Goal: Task Accomplishment & Management: Manage account settings

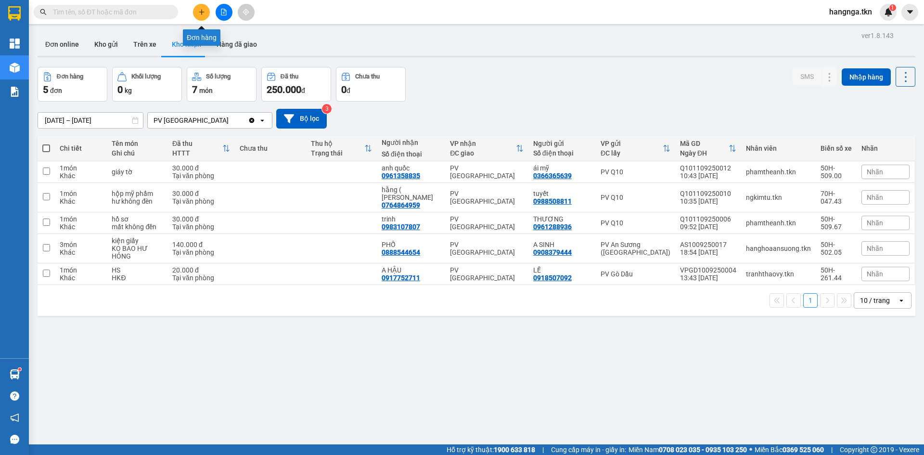
click at [207, 9] on button at bounding box center [201, 12] width 17 height 17
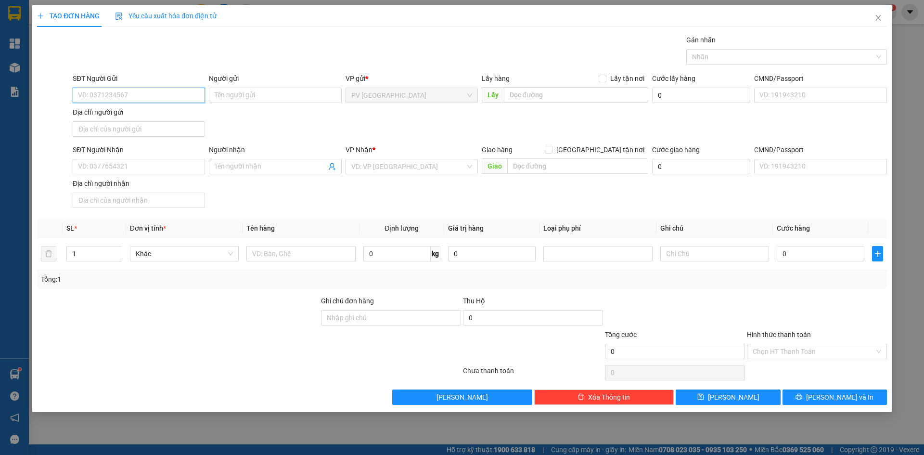
click at [150, 90] on input "SĐT Người Gửi" at bounding box center [139, 95] width 132 height 15
type input "0945084119"
click at [257, 99] on input "Người gửi" at bounding box center [275, 95] width 132 height 15
type input "h"
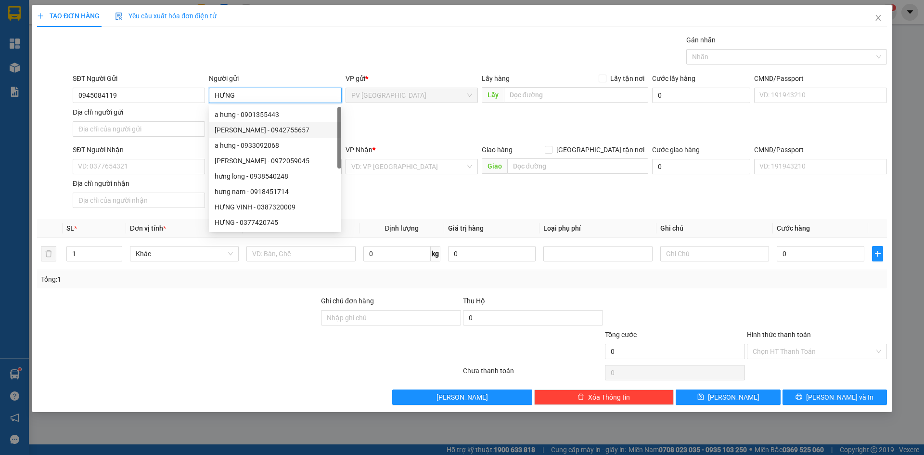
type input "HƯNG"
click at [163, 158] on div "SĐT Người Nhận" at bounding box center [139, 151] width 132 height 14
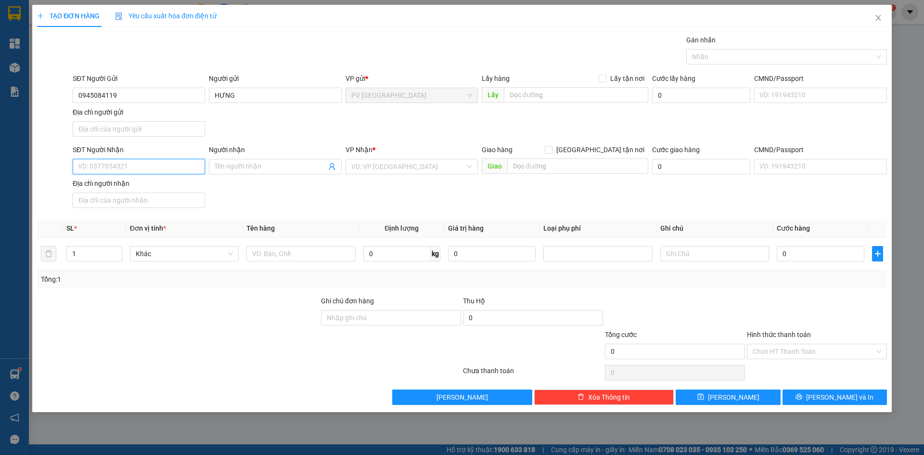
click at [145, 172] on input "SĐT Người Nhận" at bounding box center [139, 166] width 132 height 15
type input "0938129032"
click at [238, 163] on input "Người nhận" at bounding box center [270, 166] width 111 height 11
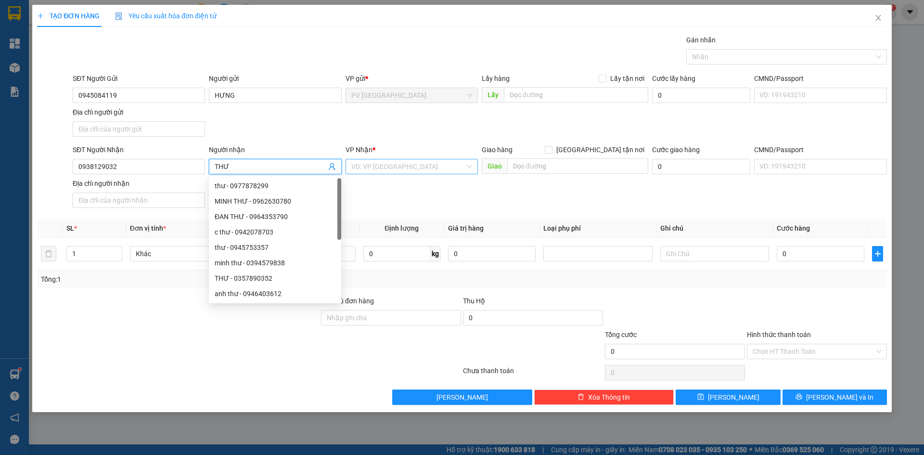
type input "THƯ"
click at [388, 162] on input "search" at bounding box center [408, 166] width 114 height 14
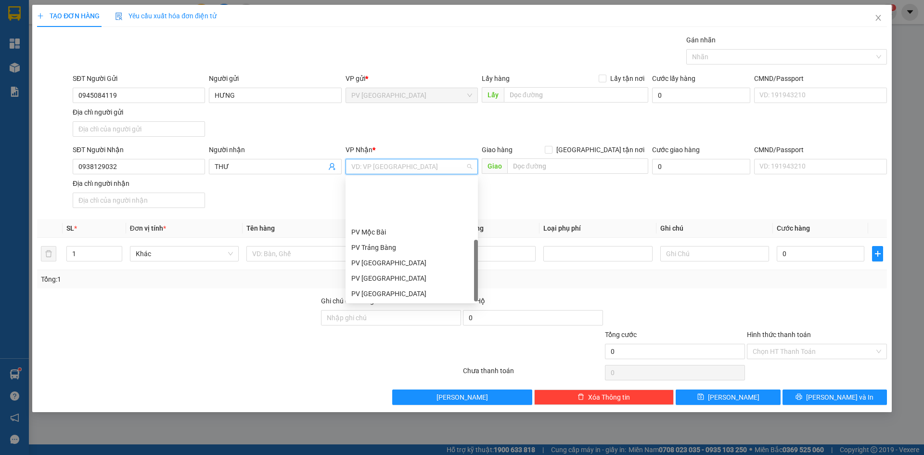
scroll to position [62, 0]
click at [405, 295] on div "PV Q10" at bounding box center [411, 293] width 121 height 11
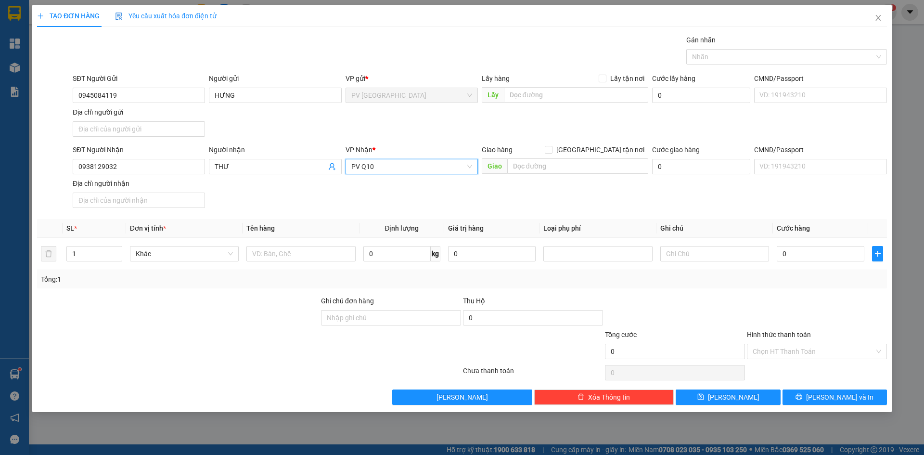
click at [197, 304] on div at bounding box center [178, 313] width 284 height 34
click at [100, 252] on input "1" at bounding box center [94, 253] width 55 height 14
type input "2"
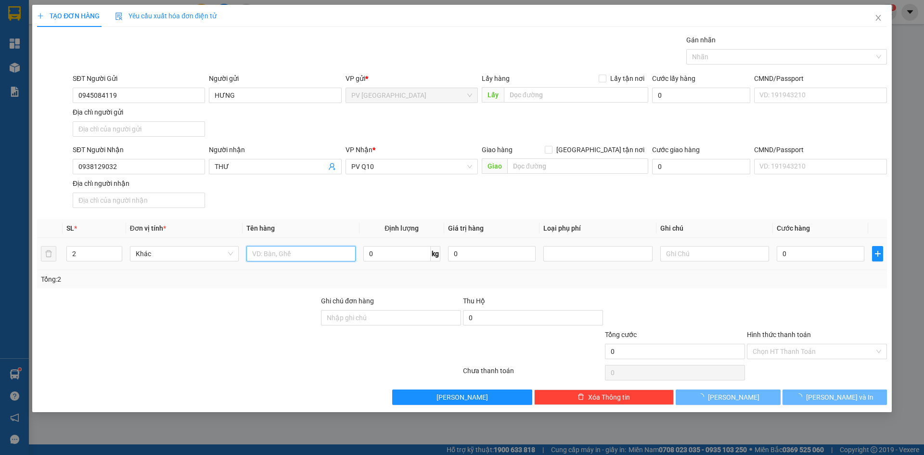
click at [303, 260] on input "text" at bounding box center [300, 253] width 109 height 15
type input "VALI + BALO"
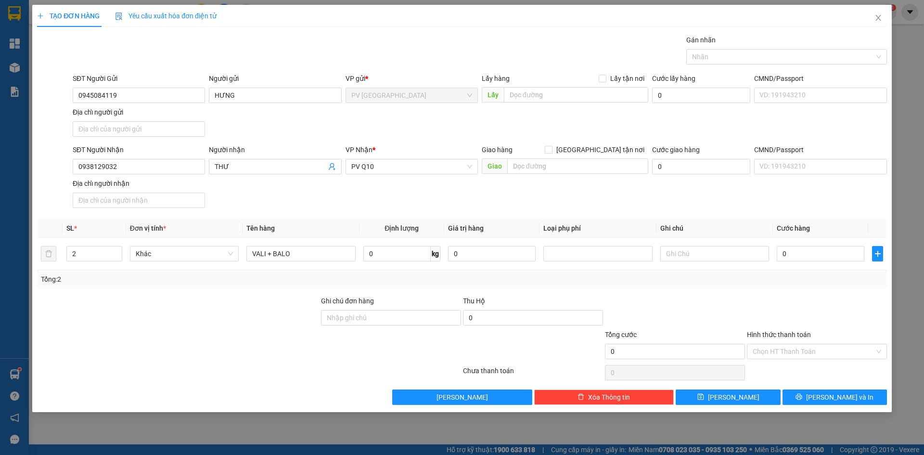
click at [249, 322] on div at bounding box center [178, 313] width 284 height 34
drag, startPoint x: 733, startPoint y: 250, endPoint x: 731, endPoint y: 255, distance: 5.2
click at [732, 254] on input "text" at bounding box center [714, 253] width 109 height 15
type input "HƯ KHÔNG ĐỀN"
click at [693, 301] on div at bounding box center [675, 313] width 142 height 34
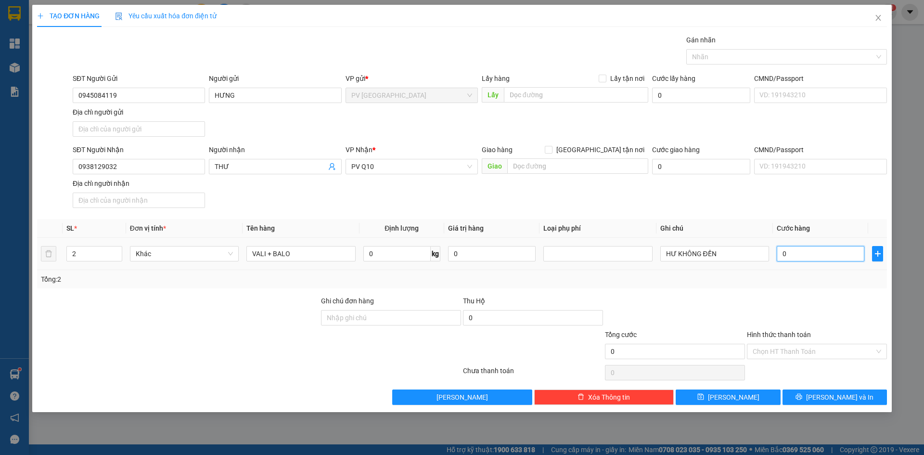
click at [823, 257] on input "0" at bounding box center [821, 253] width 88 height 15
type input "6"
type input "60"
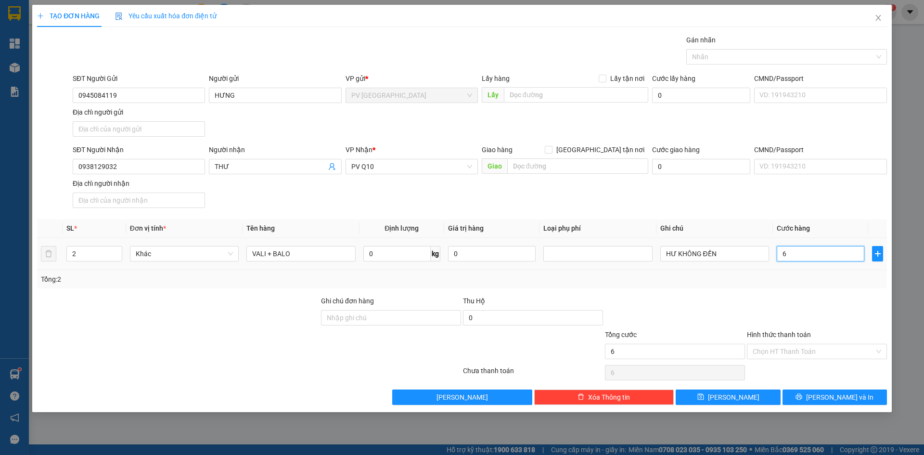
type input "60"
type input "600"
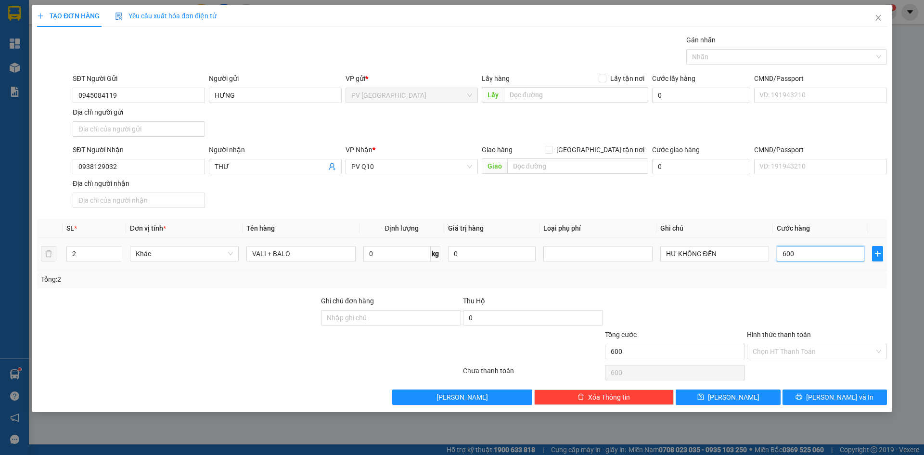
type input "6.000"
type input "60.000"
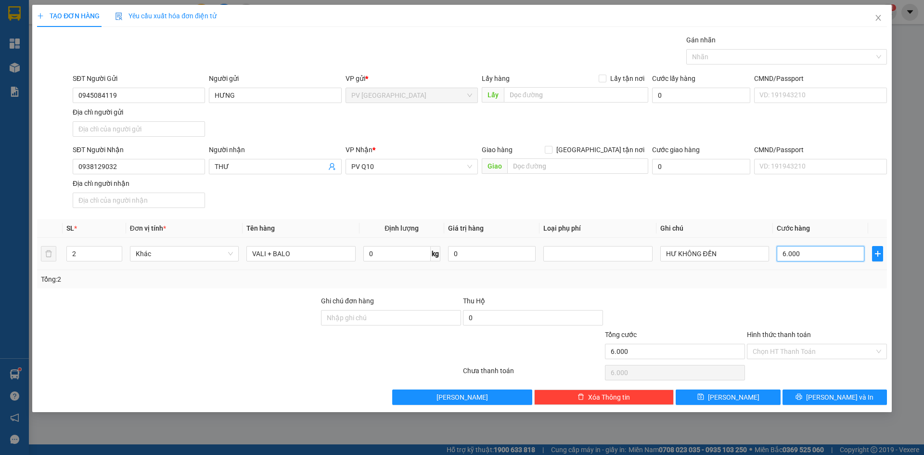
type input "60.000"
type input "6.000"
type input "600"
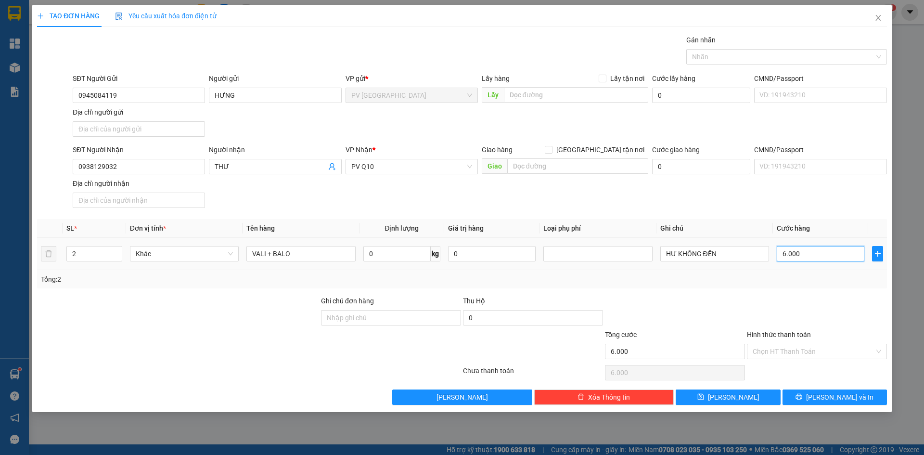
type input "600"
type input "60"
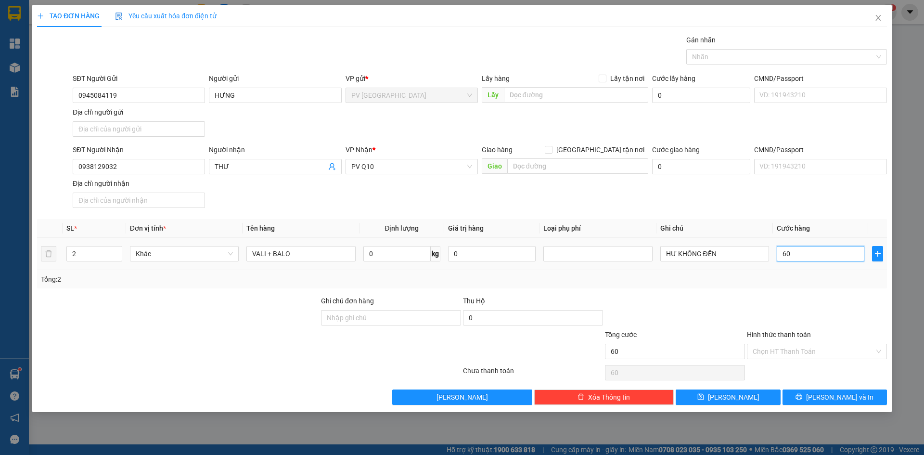
type input "6"
type input "0"
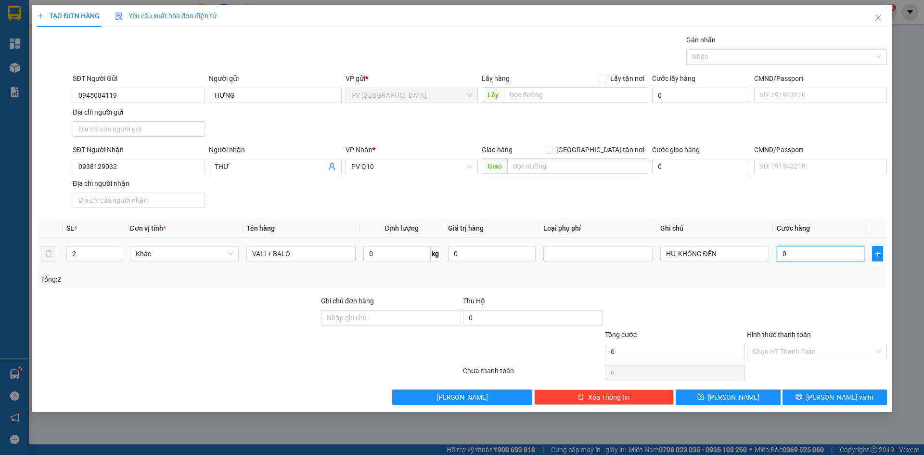
type input "0"
type input "07"
type input "7"
type input "070"
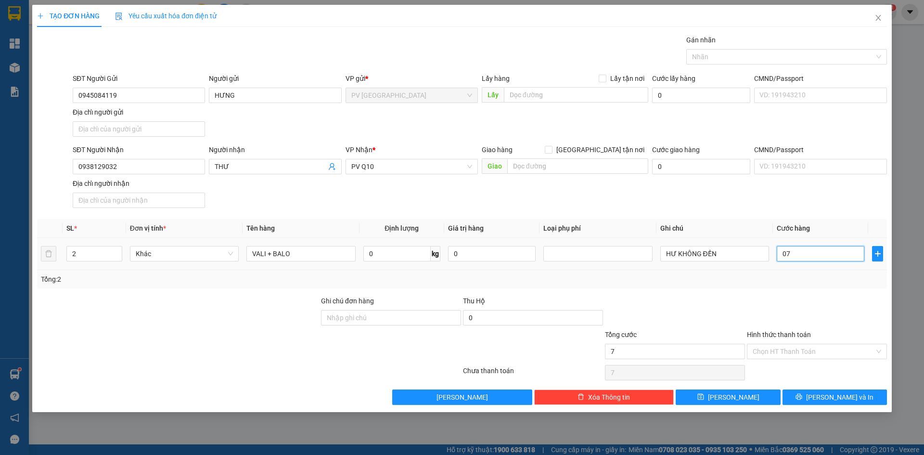
type input "70"
type input "0.700"
type input "700"
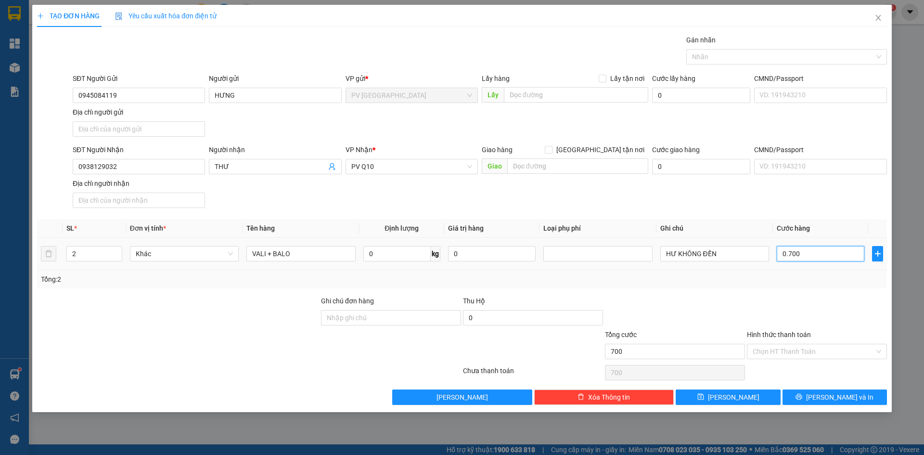
type input "07.000"
type input "7.000"
type input "070.000"
type input "70.000"
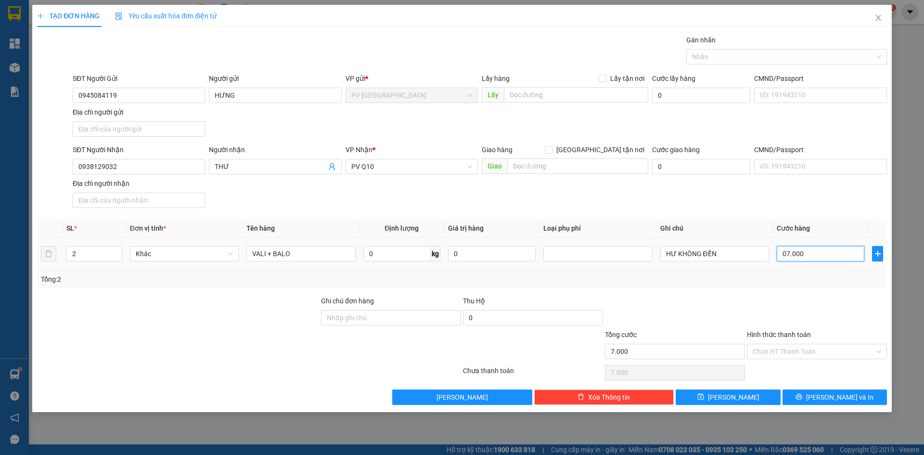
type input "70.000"
click at [795, 311] on div at bounding box center [817, 313] width 142 height 34
click at [786, 355] on input "Hình thức thanh toán" at bounding box center [814, 351] width 122 height 14
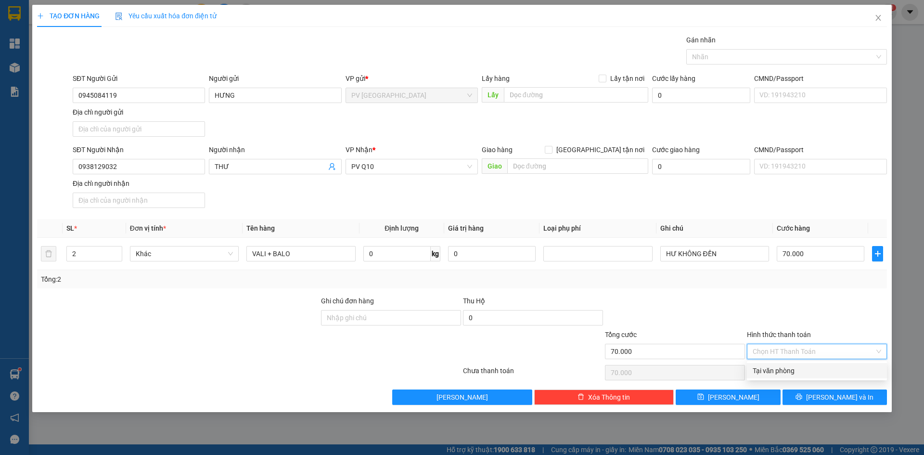
click at [785, 373] on div "Tại văn phòng" at bounding box center [817, 370] width 129 height 11
type input "0"
drag, startPoint x: 797, startPoint y: 321, endPoint x: 817, endPoint y: 357, distance: 41.2
click at [797, 322] on div at bounding box center [817, 313] width 142 height 34
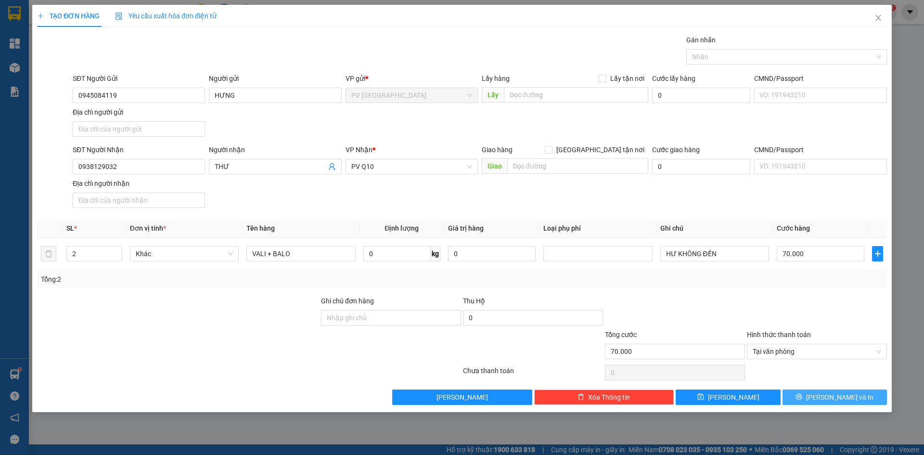
click at [827, 400] on span "[PERSON_NAME] và In" at bounding box center [839, 397] width 67 height 11
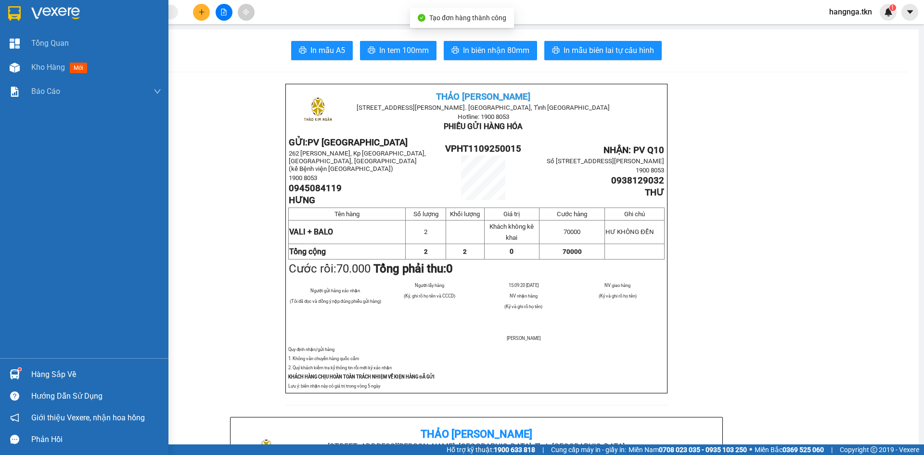
click at [20, 67] on div at bounding box center [14, 67] width 17 height 17
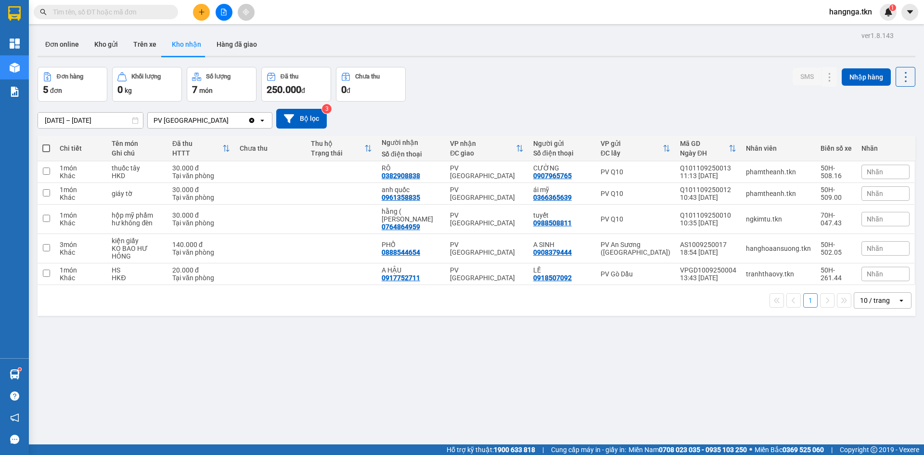
click at [464, 407] on div "ver 1.8.143 Đơn online Kho gửi Trên xe Kho nhận Hàng đã giao Đơn hàng 5 đơn Khố…" at bounding box center [477, 256] width 886 height 455
click at [103, 42] on button "Kho gửi" at bounding box center [106, 44] width 39 height 23
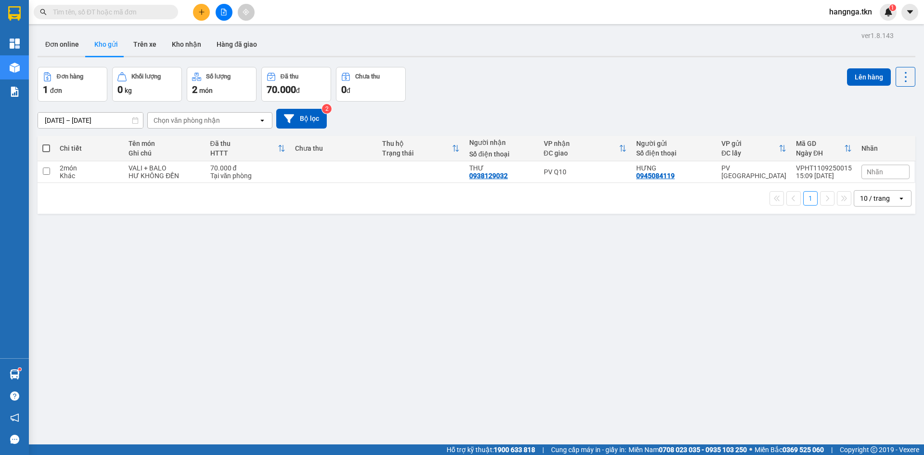
click at [239, 328] on div "ver 1.8.143 Đơn online Kho gửi Trên xe Kho nhận Hàng đã giao Đơn hàng 1 đơn Khố…" at bounding box center [477, 256] width 886 height 455
click at [186, 42] on button "Kho nhận" at bounding box center [186, 44] width 45 height 23
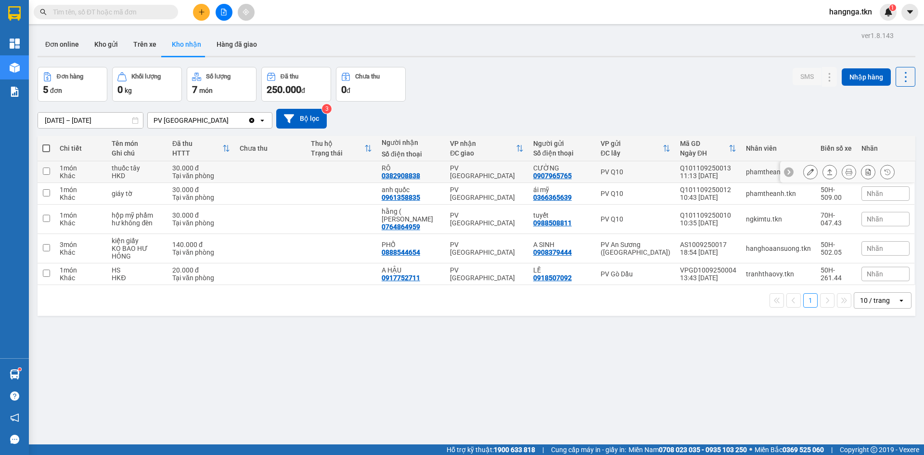
click at [230, 172] on div "Tại văn phòng" at bounding box center [201, 176] width 58 height 8
checkbox input "true"
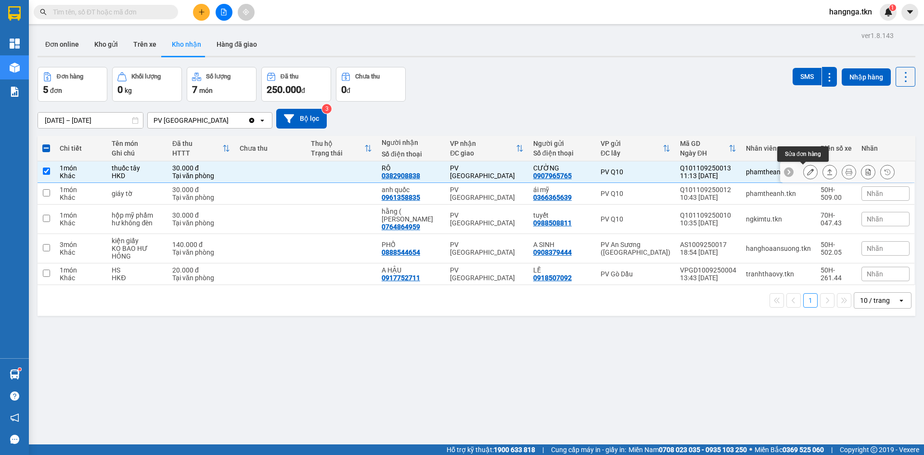
click at [807, 174] on button at bounding box center [810, 172] width 13 height 17
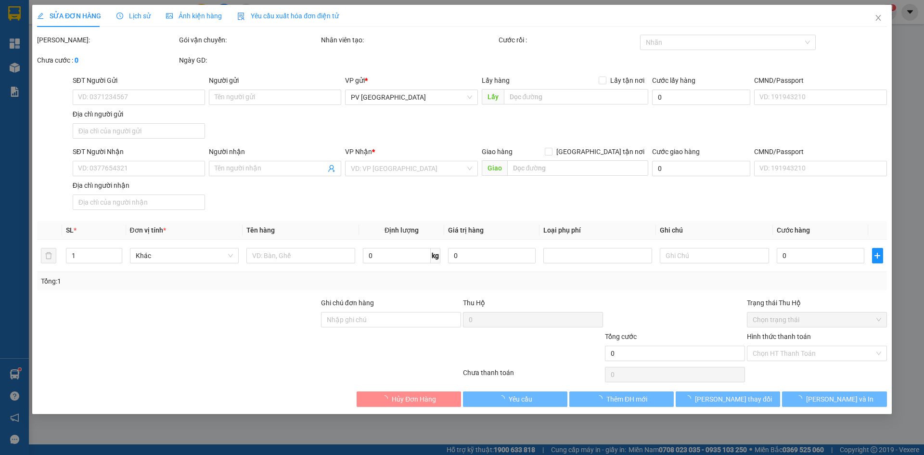
type input "0907965765"
type input "CƯỜNG"
type input "0382908838"
type input "RÔ"
type input "30.000"
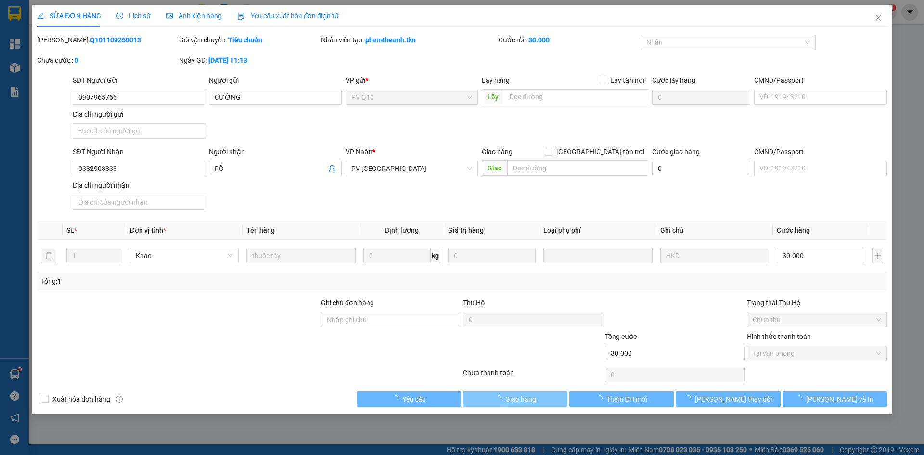
click at [502, 398] on span "loading" at bounding box center [500, 398] width 11 height 7
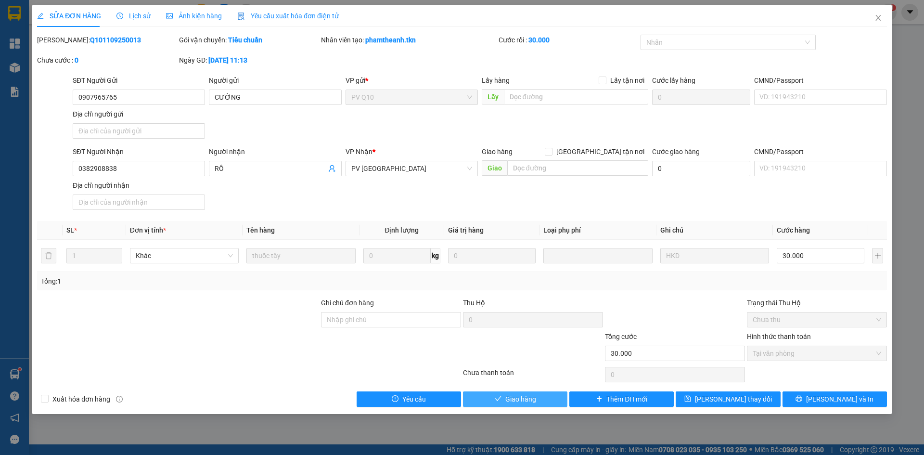
click at [519, 407] on div "SỬA ĐƠN HÀNG Lịch sử Ảnh kiện hàng Yêu cầu xuất hóa đơn điện tử Total Paid Fee …" at bounding box center [462, 209] width 860 height 409
click at [519, 397] on span "Giao hàng" at bounding box center [520, 399] width 31 height 11
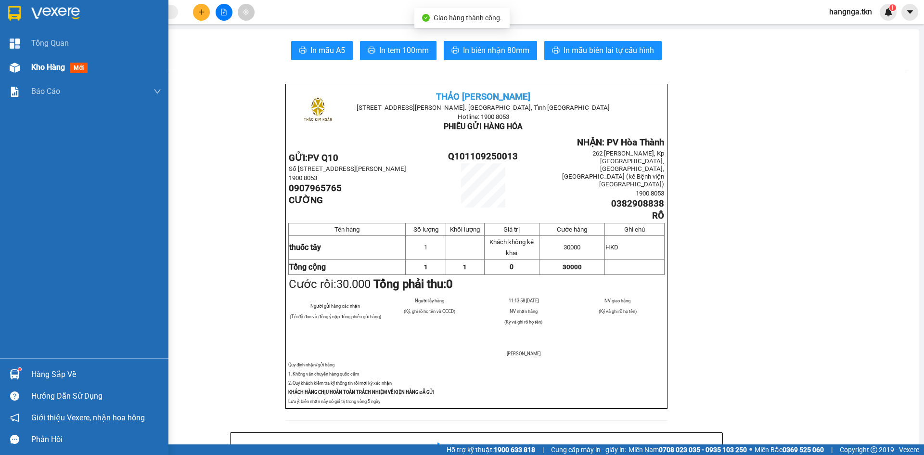
click at [10, 64] on img at bounding box center [15, 68] width 10 height 10
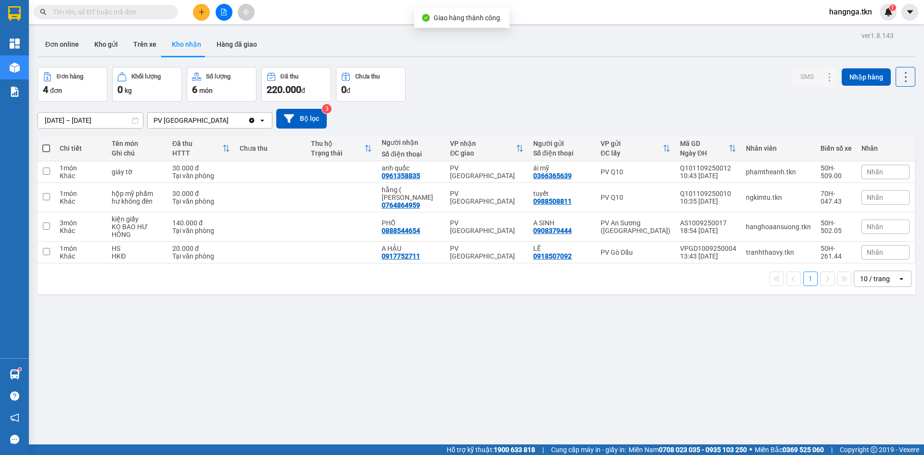
click at [512, 327] on div "ver 1.8.143 Đơn online Kho gửi Trên xe Kho nhận Hàng đã giao Đơn hàng 4 đơn Khố…" at bounding box center [477, 256] width 886 height 455
click at [497, 344] on div "ver 1.8.143 Đơn online Kho gửi Trên xe Kho nhận Hàng đã giao Đơn hàng 4 đơn Khố…" at bounding box center [477, 256] width 886 height 455
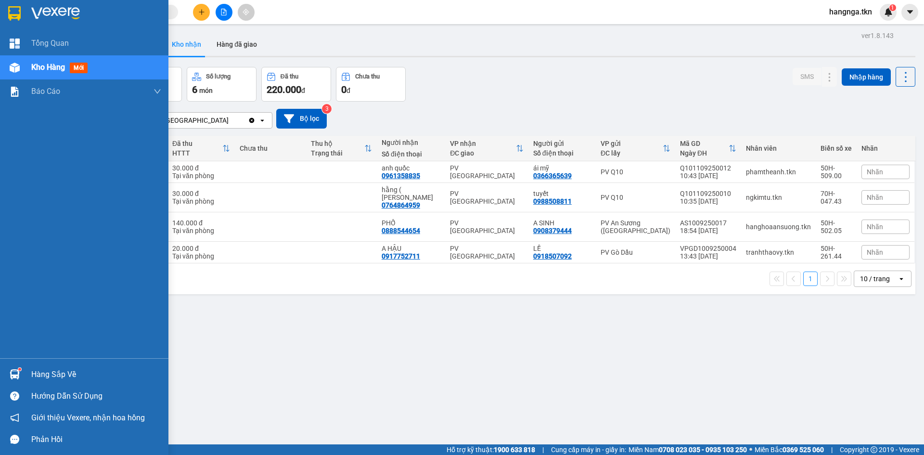
click at [23, 374] on div at bounding box center [14, 374] width 17 height 17
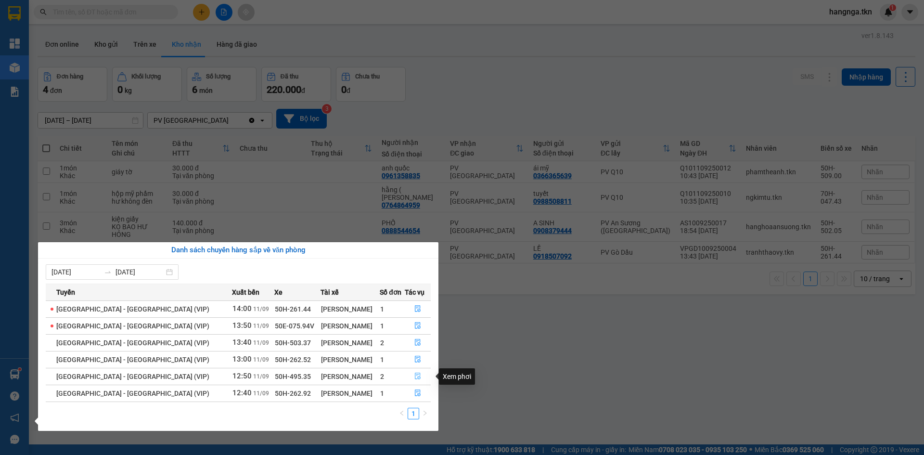
click at [414, 374] on icon "file-done" at bounding box center [417, 376] width 7 height 7
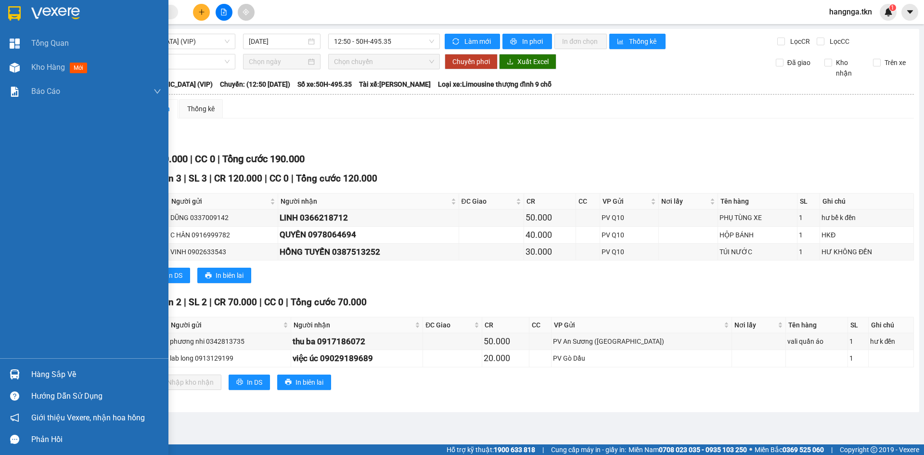
click at [31, 369] on div "Hàng sắp về" at bounding box center [96, 374] width 130 height 14
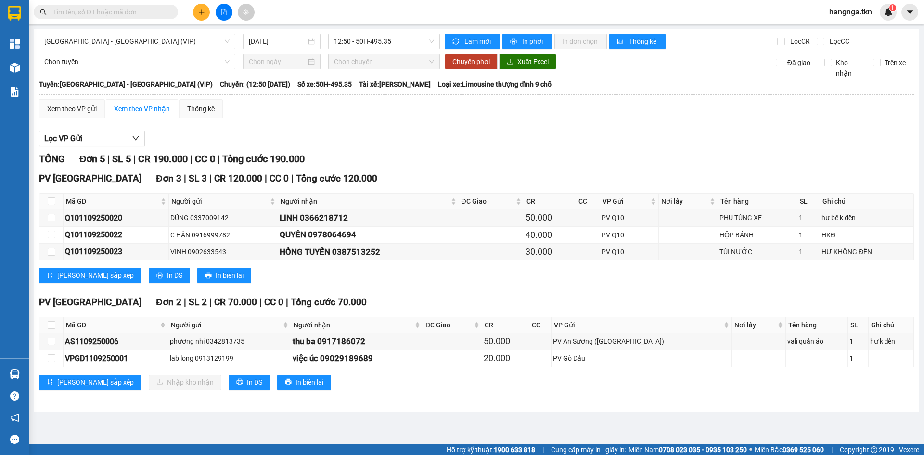
click at [486, 167] on section "Kết quả tìm kiếm ( 0 ) Bộ lọc No Data hangnga.tkn 1 Tổng Quan Kho hàng mới Báo …" at bounding box center [462, 227] width 924 height 455
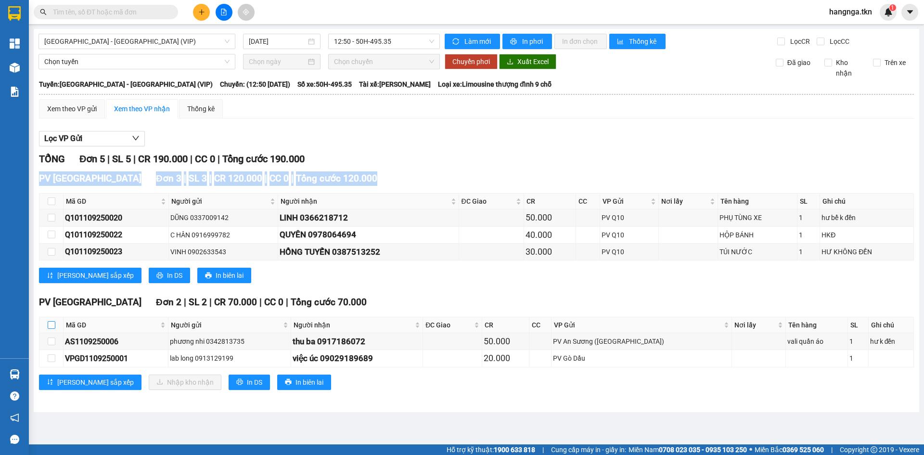
click at [53, 326] on input "checkbox" at bounding box center [52, 325] width 8 height 8
checkbox input "true"
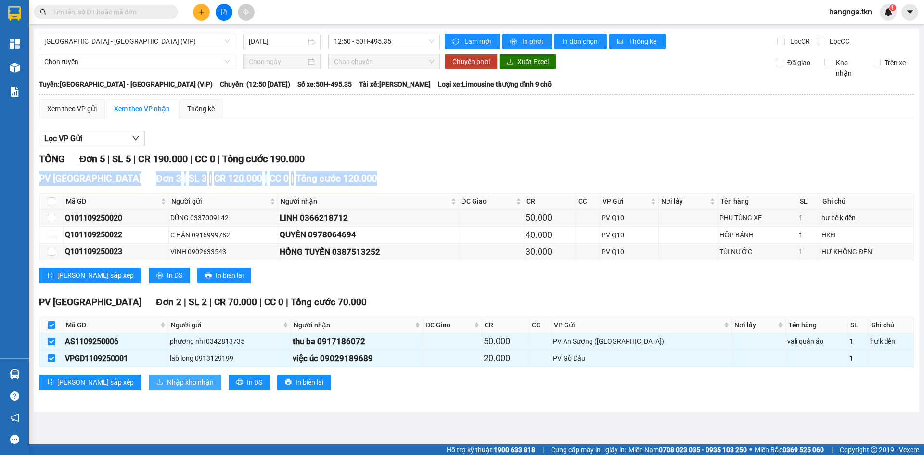
click at [149, 382] on button "Nhập kho nhận" at bounding box center [185, 381] width 73 height 15
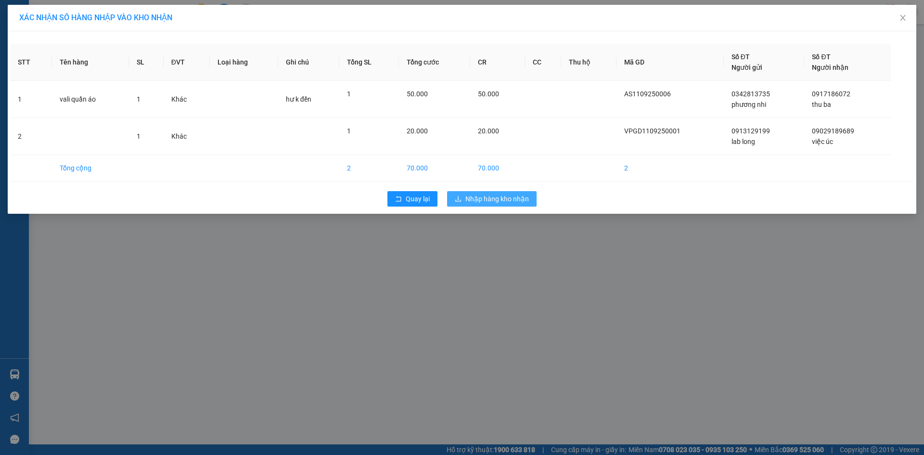
click at [482, 196] on span "Nhập hàng kho nhận" at bounding box center [497, 198] width 64 height 11
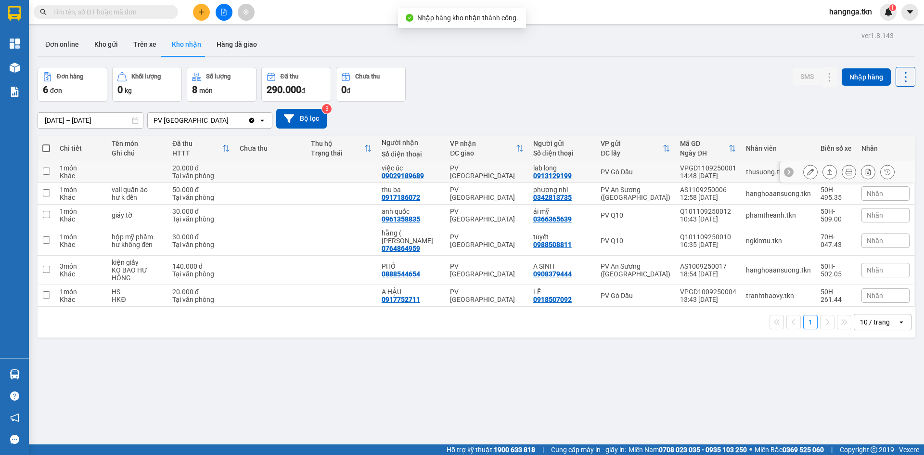
click at [235, 173] on td "20.000 đ Tại văn phòng" at bounding box center [200, 172] width 67 height 22
checkbox input "true"
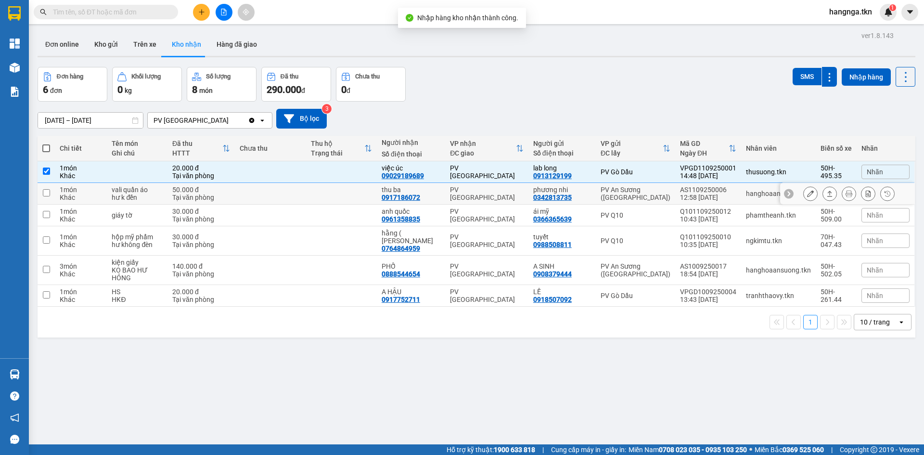
click at [230, 191] on div "50.000 đ" at bounding box center [201, 190] width 58 height 8
checkbox input "true"
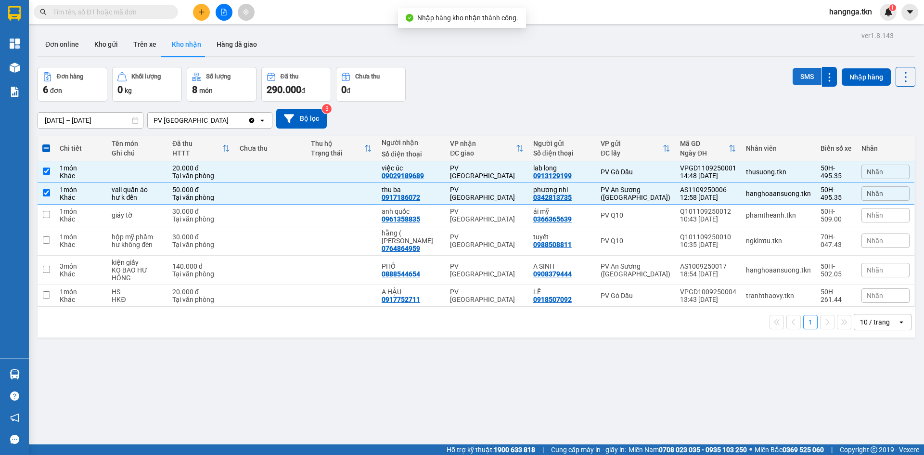
click at [793, 81] on button "SMS" at bounding box center [807, 76] width 29 height 17
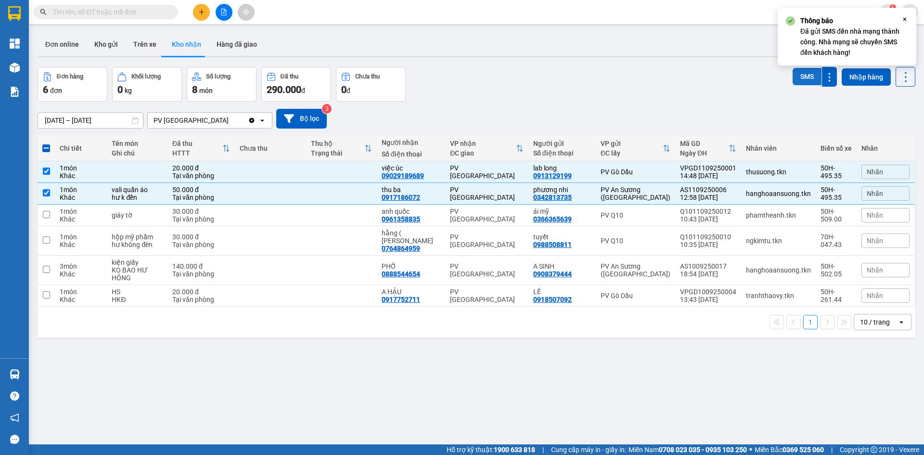
click at [794, 79] on button "SMS" at bounding box center [807, 76] width 29 height 17
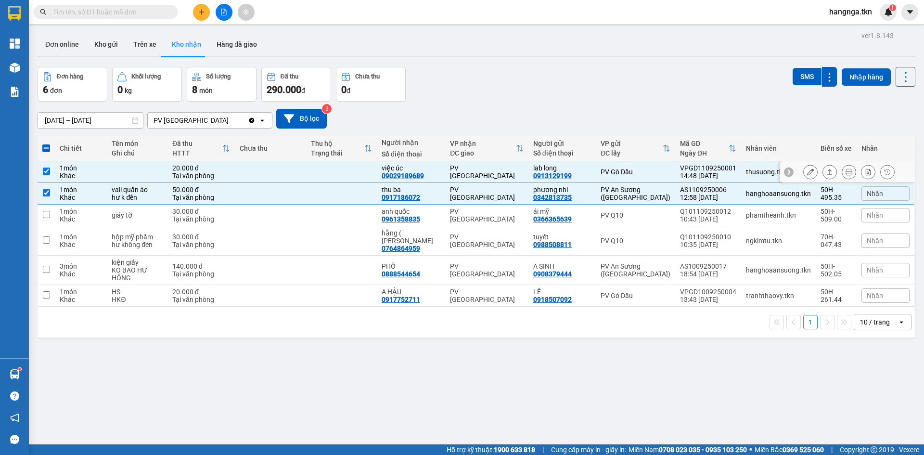
drag, startPoint x: 402, startPoint y: 166, endPoint x: 388, endPoint y: 196, distance: 34.0
click at [401, 175] on div "việc úc 09029189689" at bounding box center [411, 171] width 59 height 15
checkbox input "false"
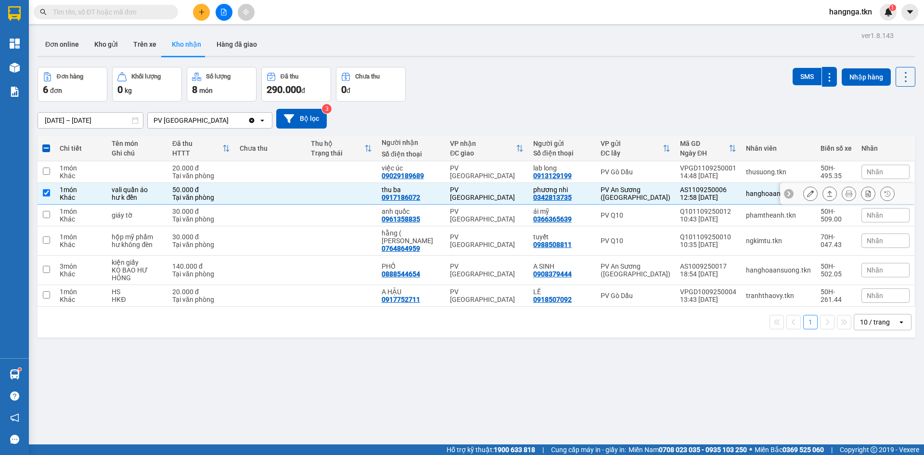
click at [386, 204] on td "thu ba 0917186072" at bounding box center [411, 194] width 68 height 22
checkbox input "false"
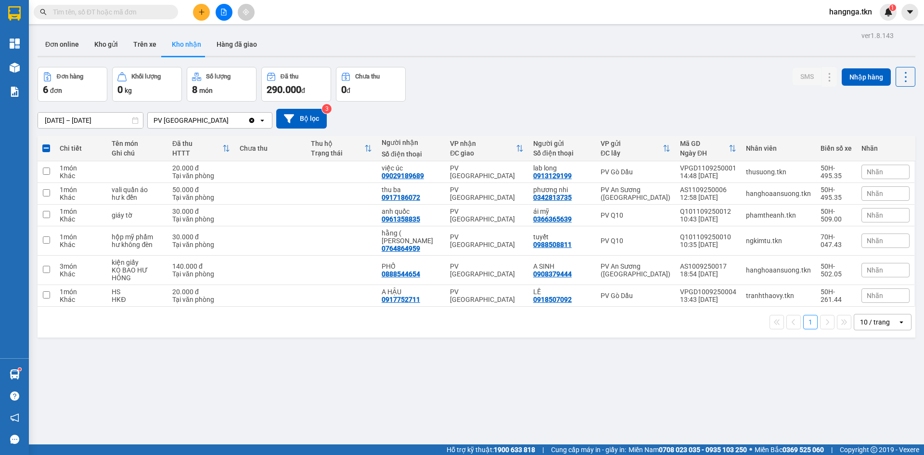
click at [554, 93] on div "Đơn hàng 6 đơn Khối lượng 0 kg Số lượng 8 món Đã thu 290.000 đ Chưa thu 0 đ SMS…" at bounding box center [477, 84] width 878 height 35
click at [203, 15] on icon "plus" at bounding box center [201, 12] width 7 height 7
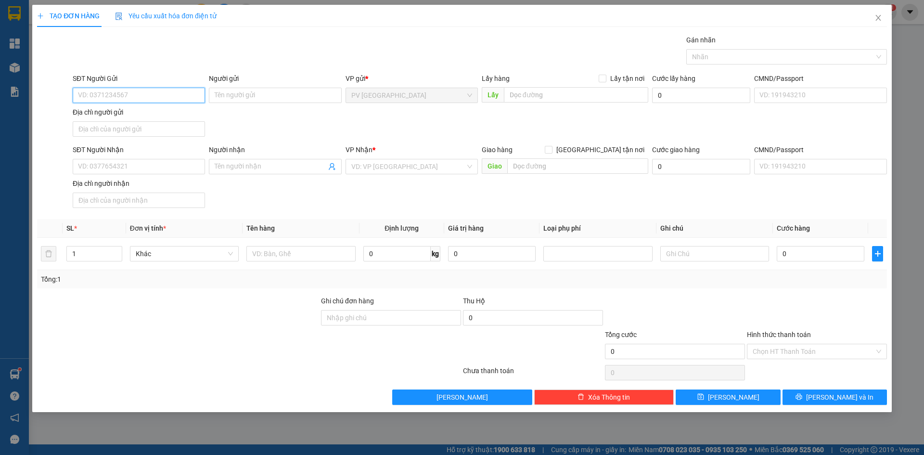
click at [140, 96] on input "SĐT Người Gửi" at bounding box center [139, 95] width 132 height 15
type input "00902664782"
click at [221, 96] on input "Người gửi" at bounding box center [275, 95] width 132 height 15
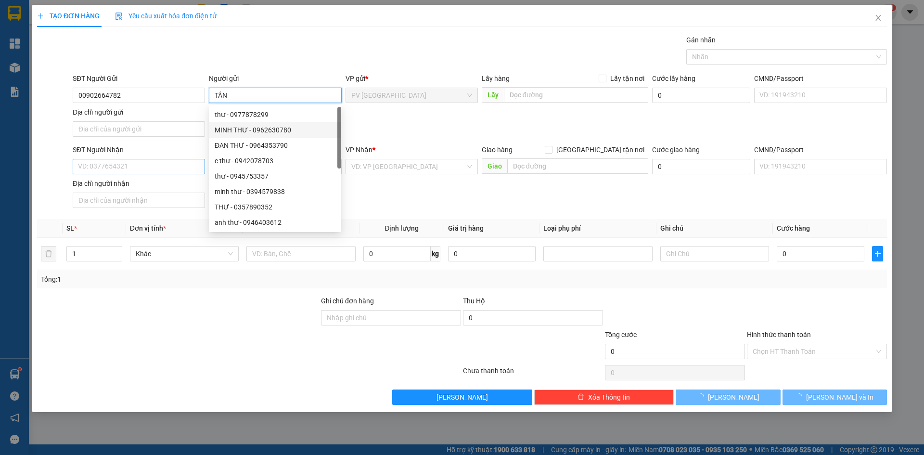
type input "TÂN"
click at [172, 165] on input "SĐT Người Nhận" at bounding box center [139, 166] width 132 height 15
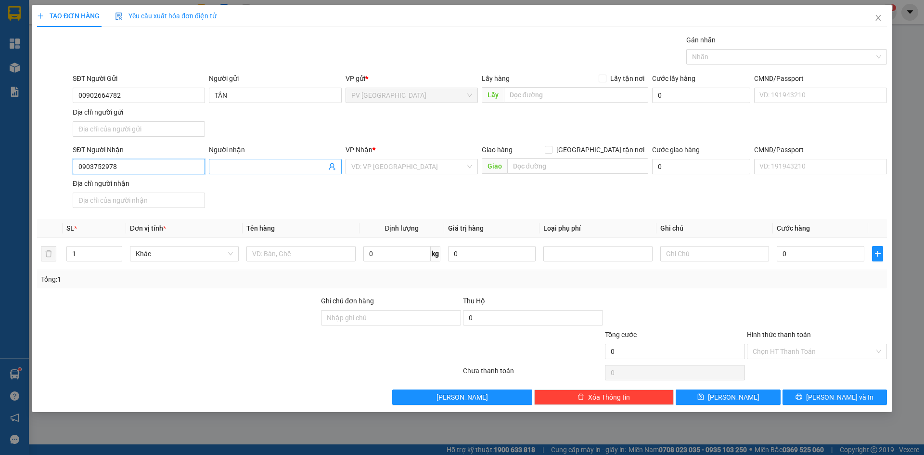
type input "0903752978"
click at [238, 167] on input "Người nhận" at bounding box center [270, 166] width 111 height 11
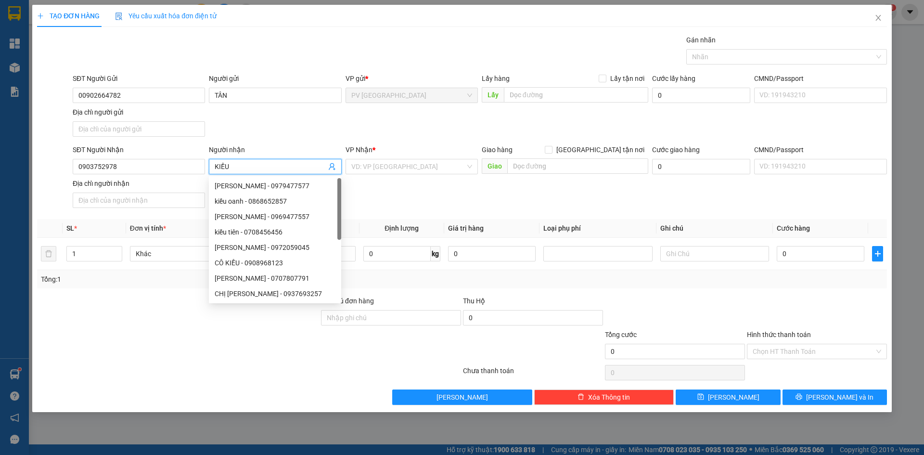
type input "KIỀU"
click at [284, 144] on div "Người nhận" at bounding box center [275, 149] width 132 height 11
click at [284, 161] on input "KIỀU" at bounding box center [270, 166] width 111 height 11
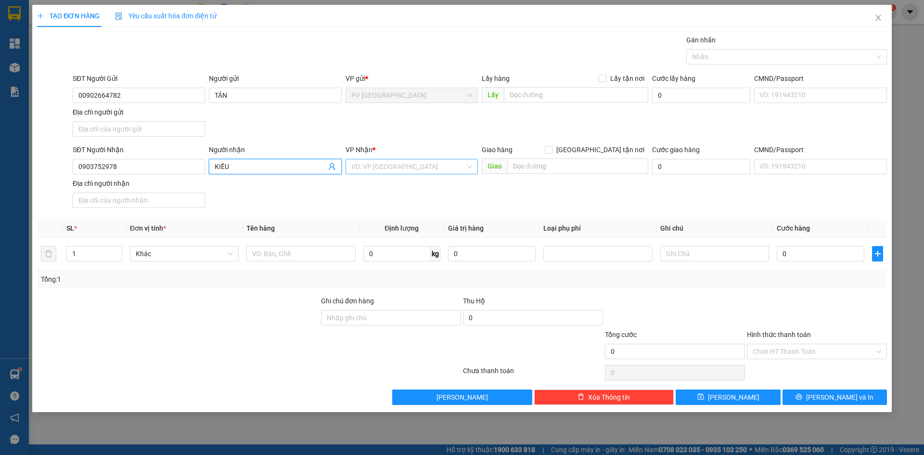
click at [391, 173] on input "search" at bounding box center [408, 166] width 114 height 14
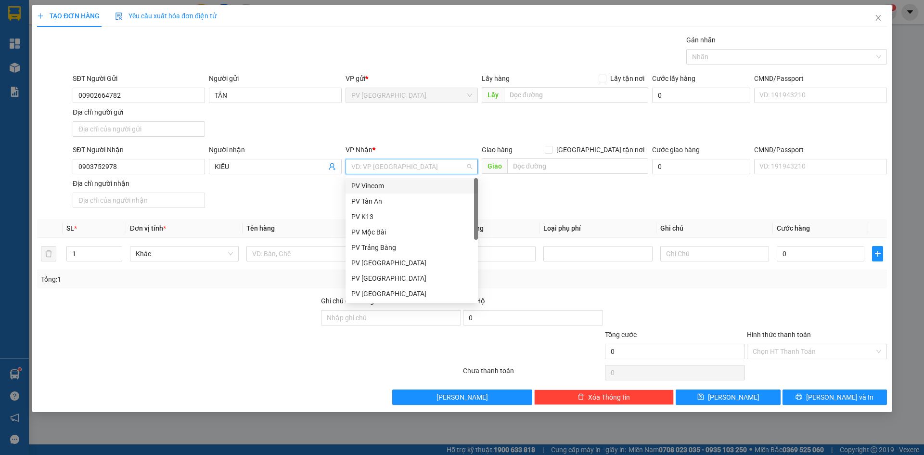
scroll to position [62, 0]
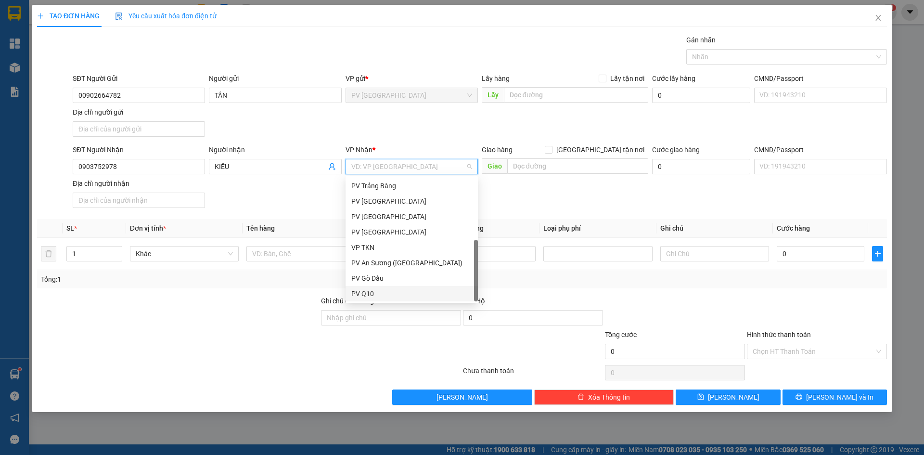
click at [402, 298] on div "PV Q10" at bounding box center [411, 293] width 121 height 11
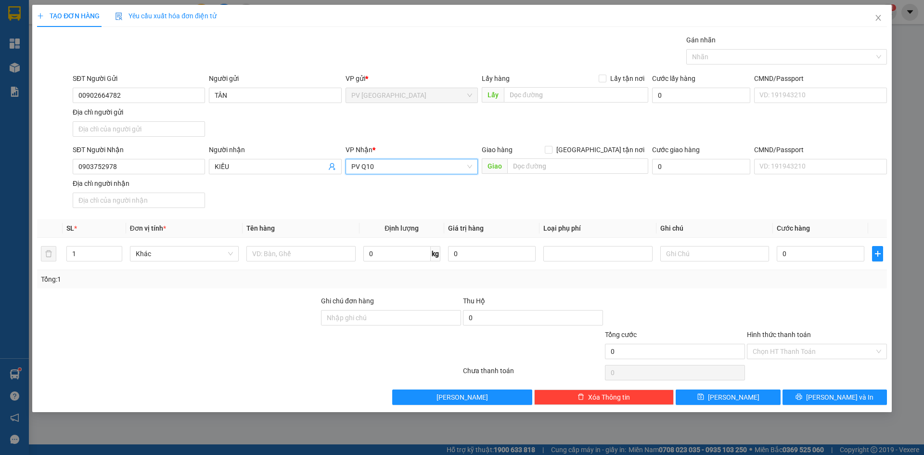
click at [196, 324] on div at bounding box center [178, 313] width 284 height 34
click at [278, 259] on input "text" at bounding box center [300, 253] width 109 height 15
type input "BỊCH QUẦN ÁO"
click at [708, 247] on input "text" at bounding box center [714, 253] width 109 height 15
type input "HƯ KHÔNG ĐỀN"
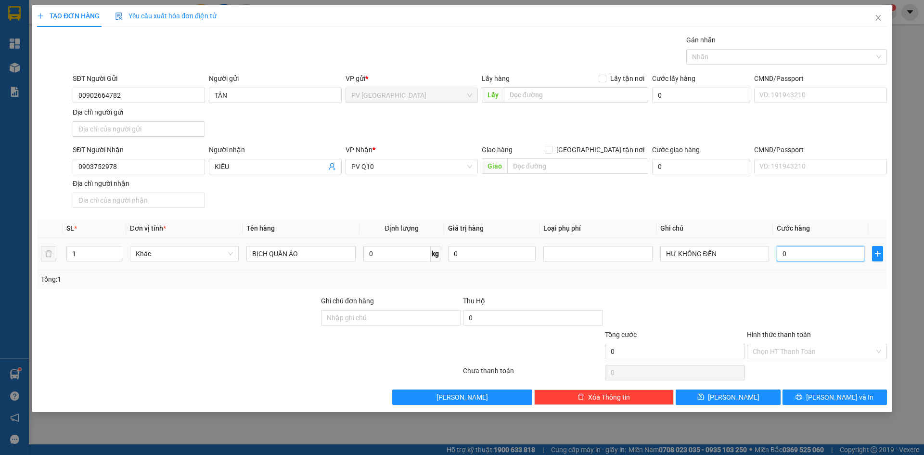
click at [817, 258] on input "0" at bounding box center [821, 253] width 88 height 15
type input "3"
type input "30"
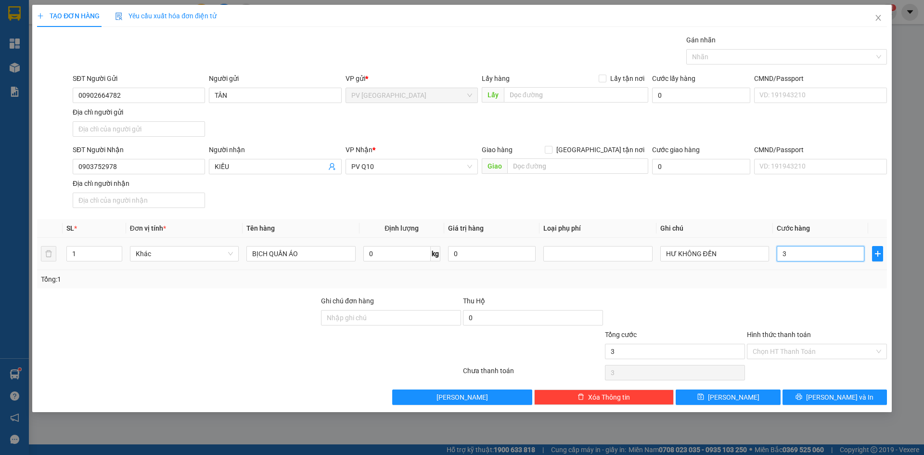
type input "30"
type input "300"
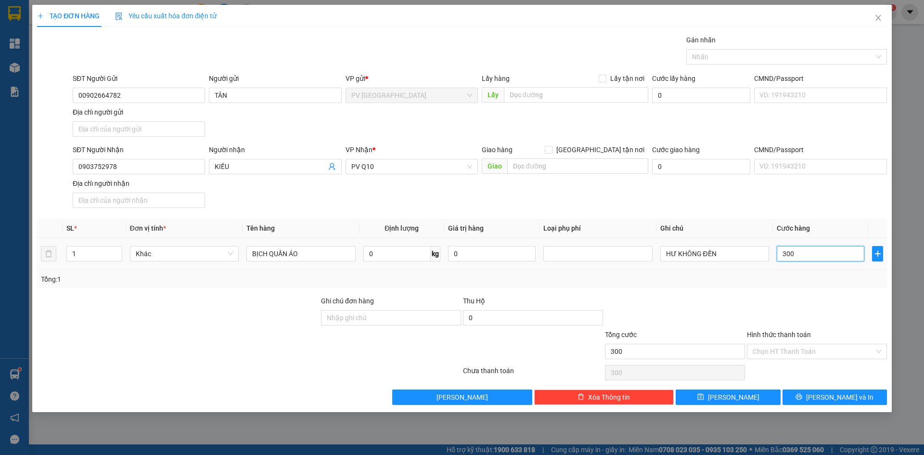
type input "3.000"
type input "30.000"
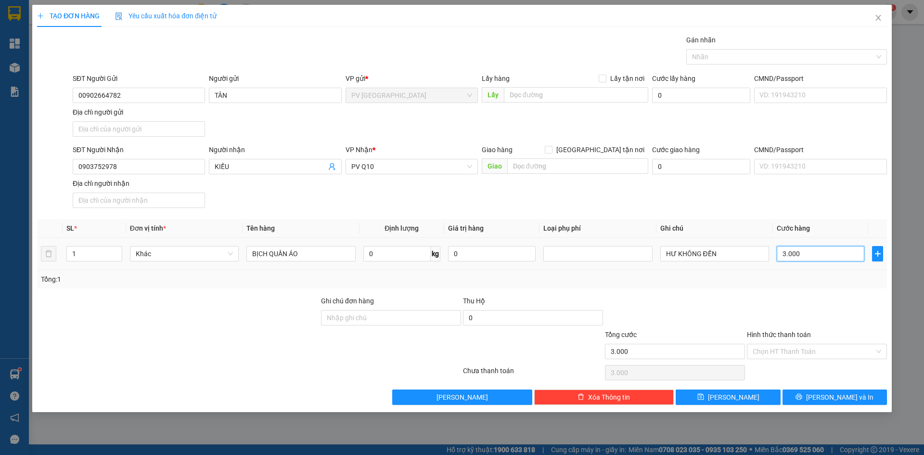
type input "30.000"
click at [773, 327] on div at bounding box center [817, 313] width 142 height 34
click at [780, 347] on input "Hình thức thanh toán" at bounding box center [814, 351] width 122 height 14
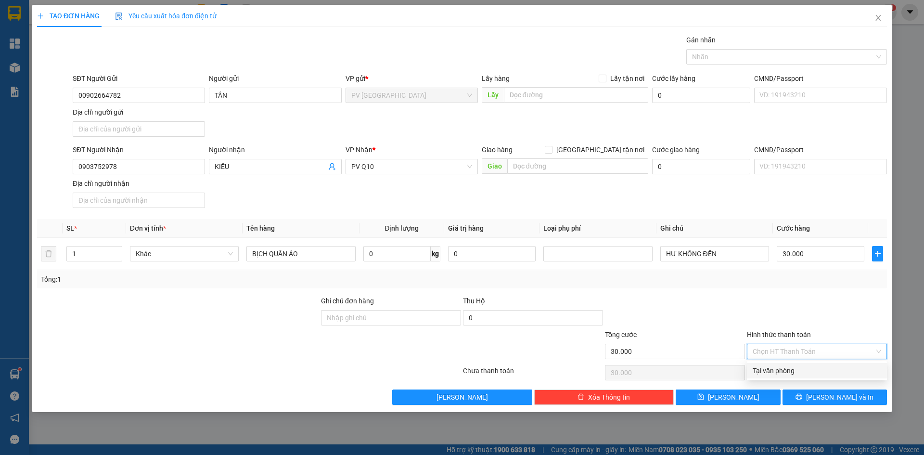
click at [778, 370] on div "Tại văn phòng" at bounding box center [817, 370] width 129 height 11
type input "0"
click at [799, 317] on div at bounding box center [817, 313] width 142 height 34
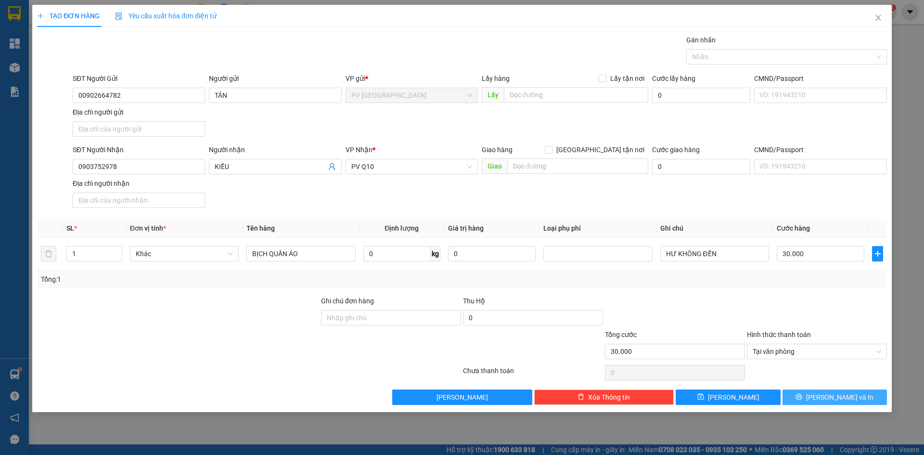
click at [802, 395] on icon "printer" at bounding box center [799, 396] width 7 height 7
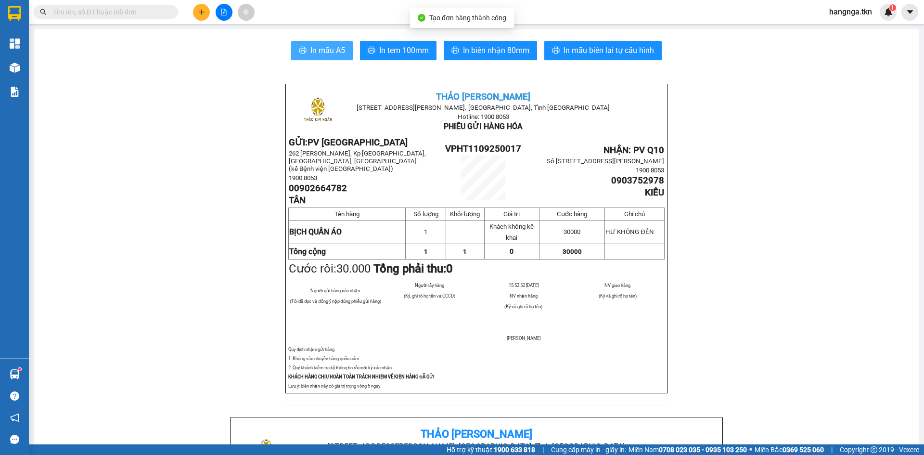
click at [329, 51] on span "In mẫu A5" at bounding box center [327, 50] width 35 height 12
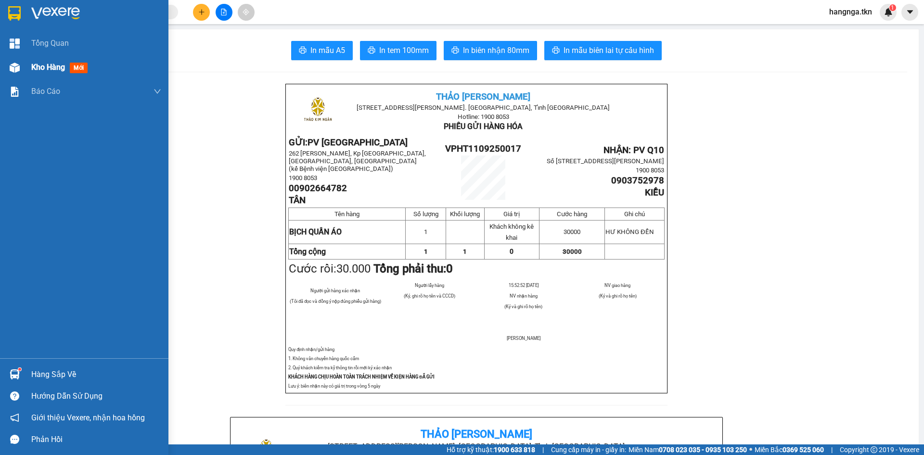
click at [19, 65] on img at bounding box center [15, 68] width 10 height 10
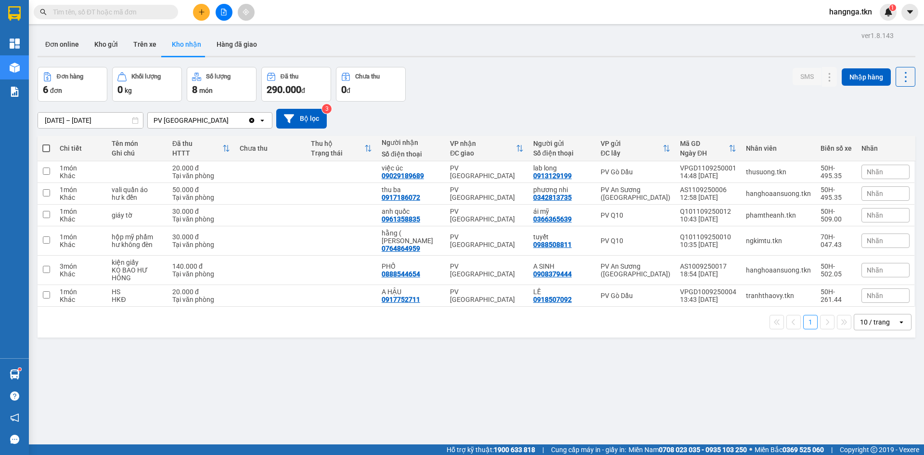
click at [276, 440] on div "ver 1.8.143 Đơn online Kho gửi Trên xe Kho nhận Hàng đã giao Đơn hàng 6 đơn Khố…" at bounding box center [477, 256] width 886 height 455
click at [226, 380] on div "ver 1.8.143 Đơn online Kho gửi Trên xe Kho nhận Hàng đã giao Đơn hàng 6 đơn Khố…" at bounding box center [477, 256] width 886 height 455
click at [235, 219] on td "30.000 đ Tại văn phòng" at bounding box center [200, 216] width 67 height 22
checkbox input "true"
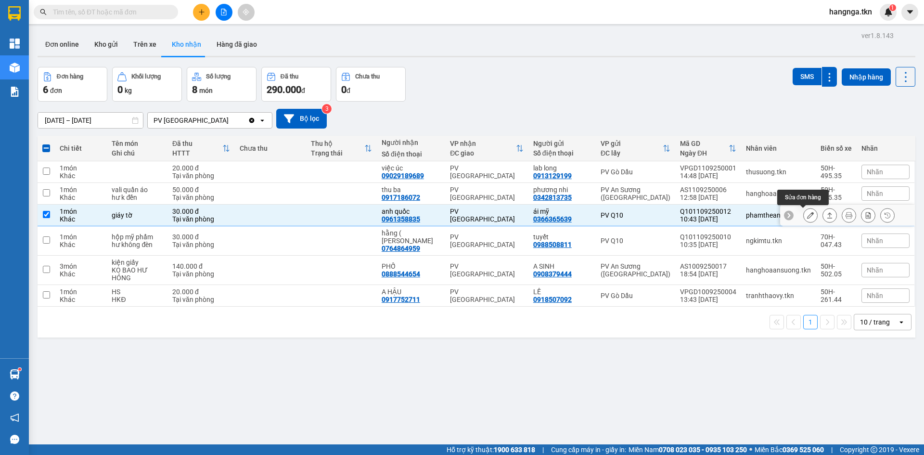
click at [807, 216] on icon at bounding box center [810, 215] width 7 height 7
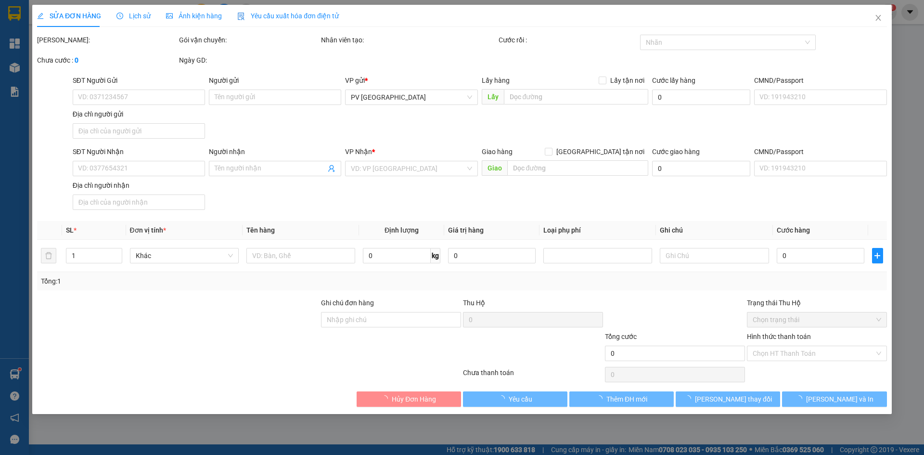
type input "0366365639"
type input "ái mỹ"
type input "0961358835"
type input "anh quốc"
type input "30.000"
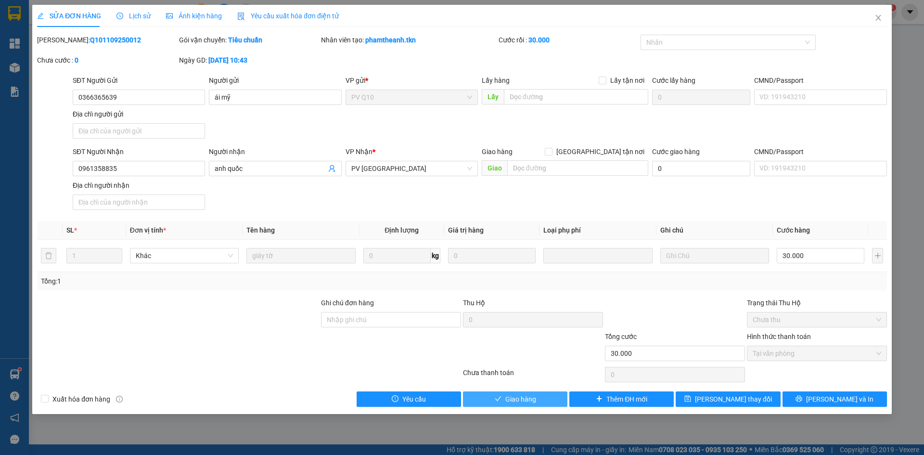
click at [505, 400] on span "Giao hàng" at bounding box center [520, 399] width 31 height 11
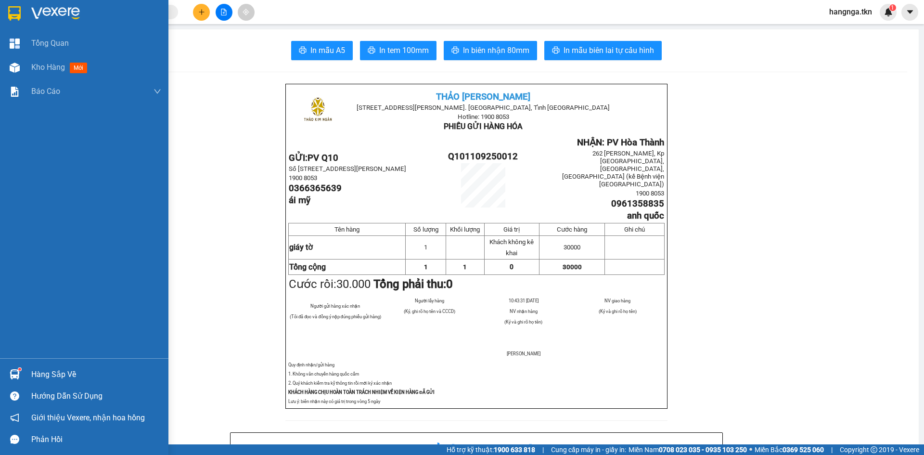
click at [45, 373] on div "Hàng sắp về" at bounding box center [96, 374] width 130 height 14
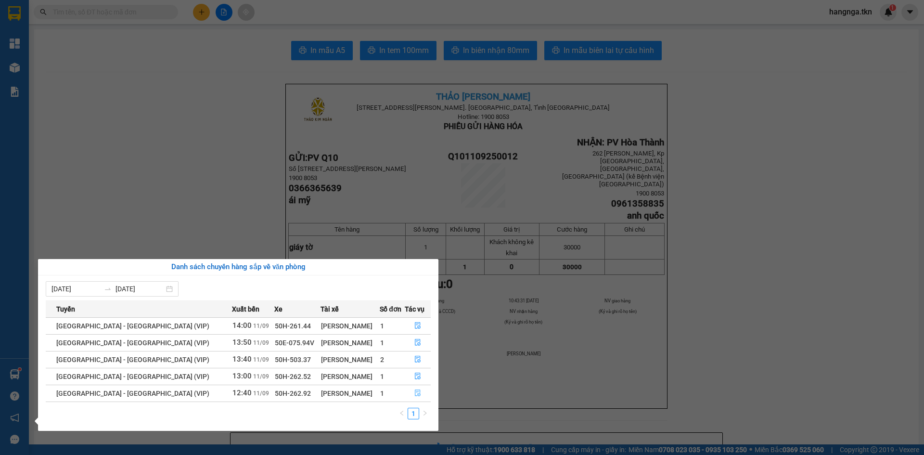
click at [416, 393] on icon "file-done" at bounding box center [417, 392] width 7 height 7
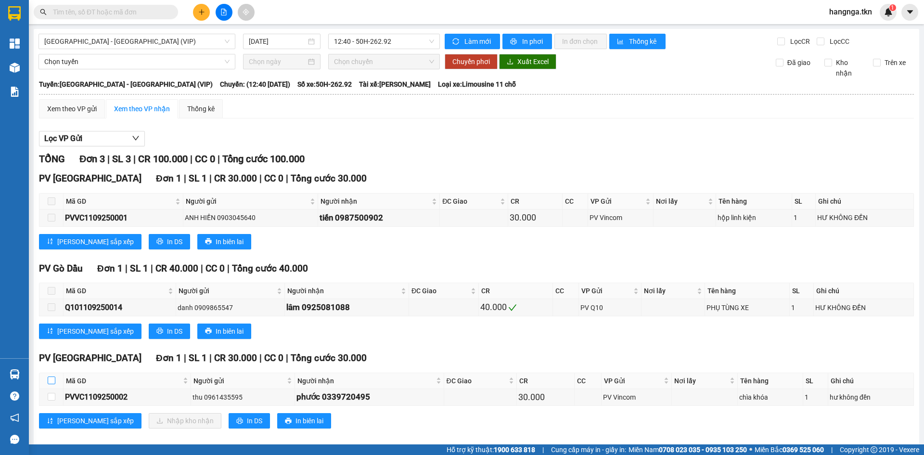
click at [51, 383] on input "checkbox" at bounding box center [52, 380] width 8 height 8
checkbox input "true"
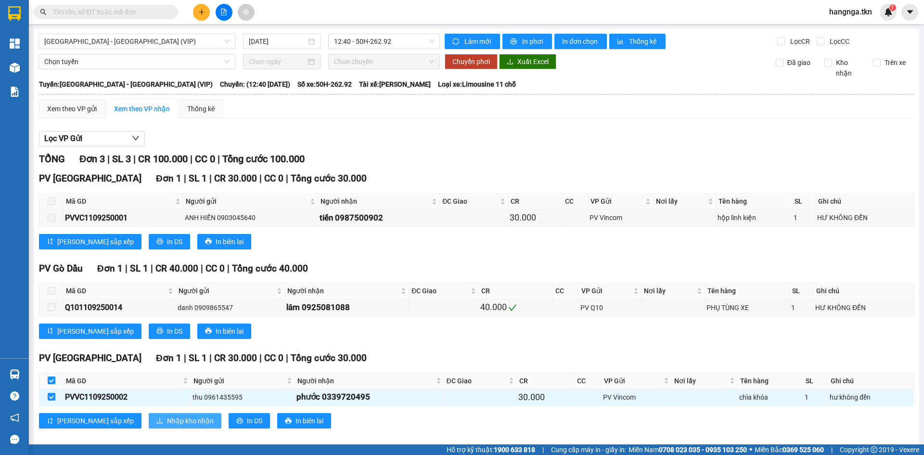
click at [167, 423] on span "Nhập kho nhận" at bounding box center [190, 420] width 47 height 11
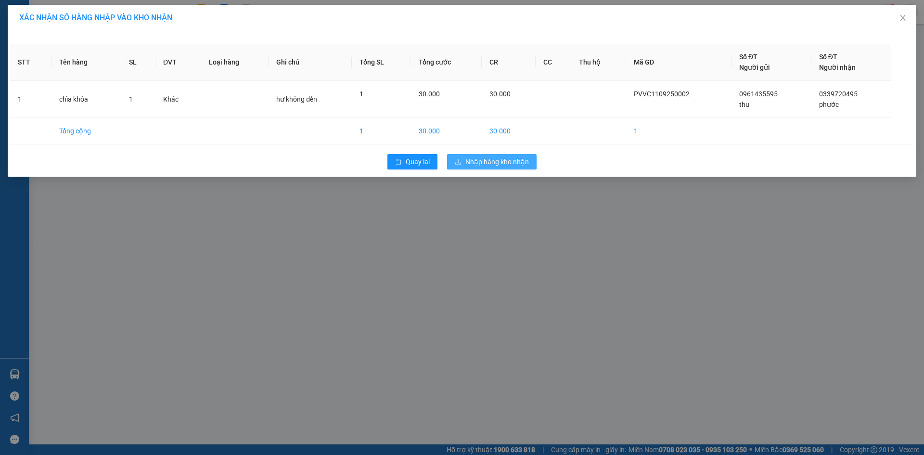
click at [485, 162] on span "Nhập hàng kho nhận" at bounding box center [497, 161] width 64 height 11
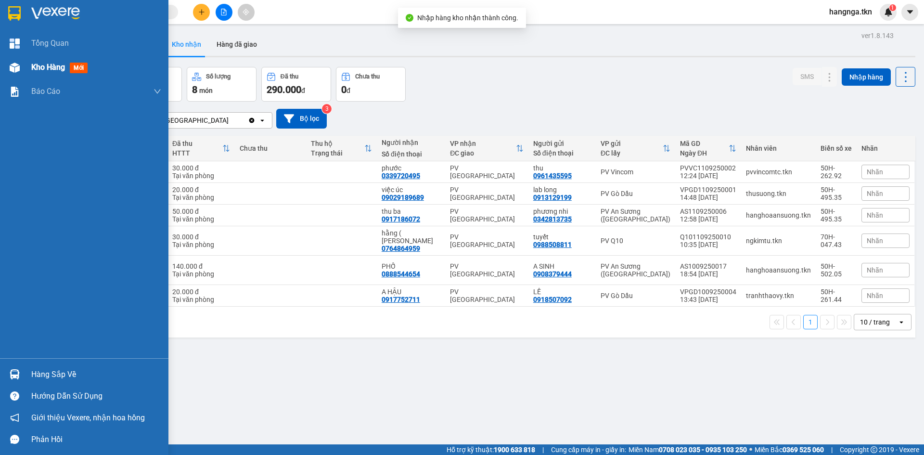
click at [33, 69] on span "Kho hàng" at bounding box center [48, 67] width 34 height 9
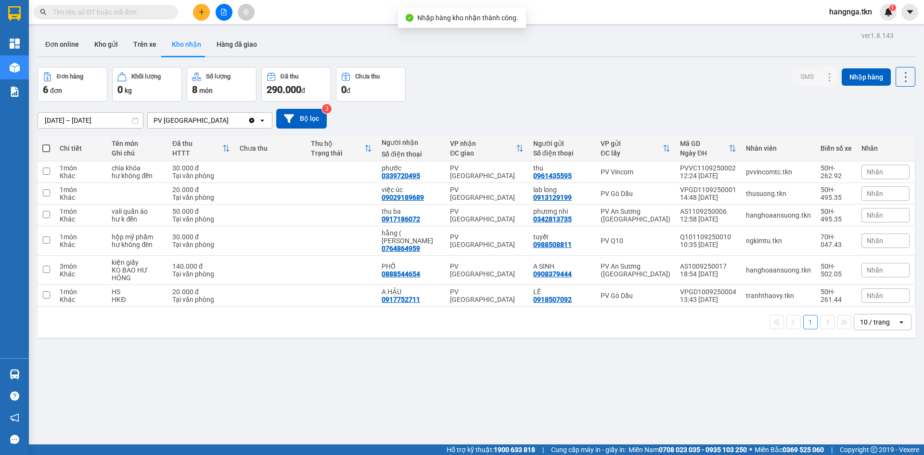
click at [436, 99] on div "Đơn hàng 6 đơn Khối lượng 0 kg Số lượng 8 món Đã thu 290.000 đ Chưa thu 0 đ SMS…" at bounding box center [477, 84] width 878 height 35
click at [52, 147] on th at bounding box center [46, 149] width 17 height 26
click at [45, 149] on span at bounding box center [46, 148] width 8 height 8
click at [46, 143] on input "checkbox" at bounding box center [46, 143] width 0 height 0
checkbox input "true"
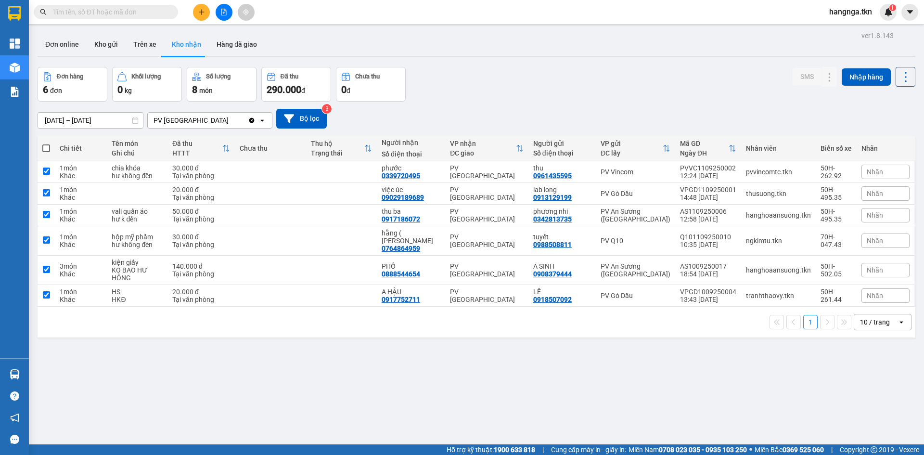
checkbox input "true"
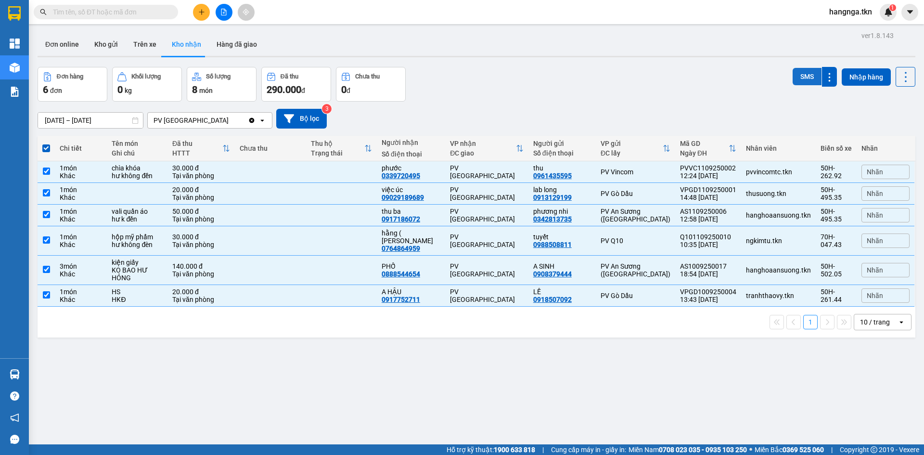
click at [803, 73] on button "SMS" at bounding box center [807, 76] width 29 height 17
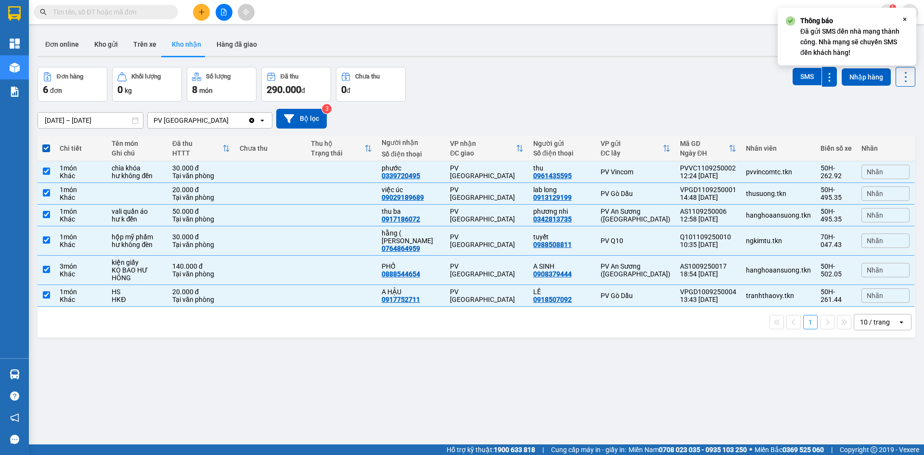
click at [703, 97] on div "Đơn hàng 6 đơn Khối lượng 0 kg Số lượng 8 món Đã thu 290.000 đ Chưa thu 0 đ SMS…" at bounding box center [477, 84] width 878 height 35
click at [902, 19] on icon "Close" at bounding box center [905, 19] width 8 height 8
drag, startPoint x: 668, startPoint y: 97, endPoint x: 636, endPoint y: 118, distance: 37.9
click at [666, 101] on div "Đơn hàng 6 đơn Khối lượng 0 kg Số lượng 8 món Đã thu 290.000 đ Chưa thu 0 đ SMS…" at bounding box center [477, 84] width 878 height 35
click at [554, 105] on div "[DATE] – [DATE] Press the down arrow key to interact with the calendar and sele…" at bounding box center [477, 119] width 878 height 34
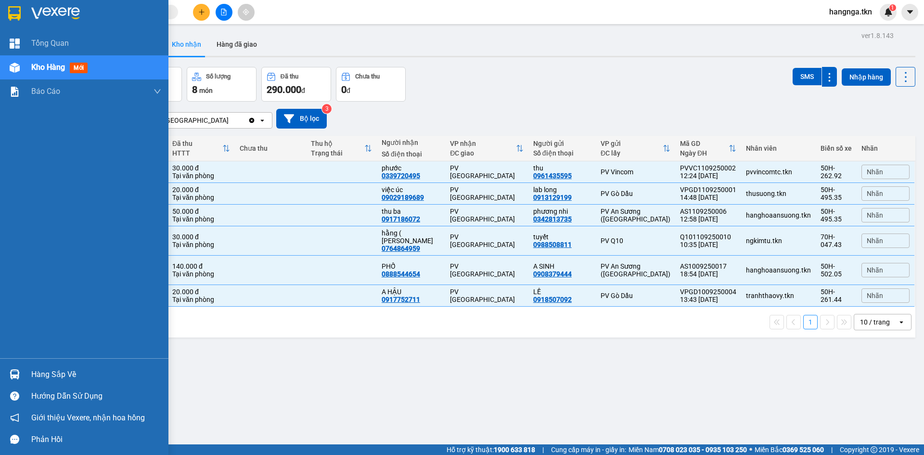
click at [57, 376] on div "Hàng sắp về" at bounding box center [96, 374] width 130 height 14
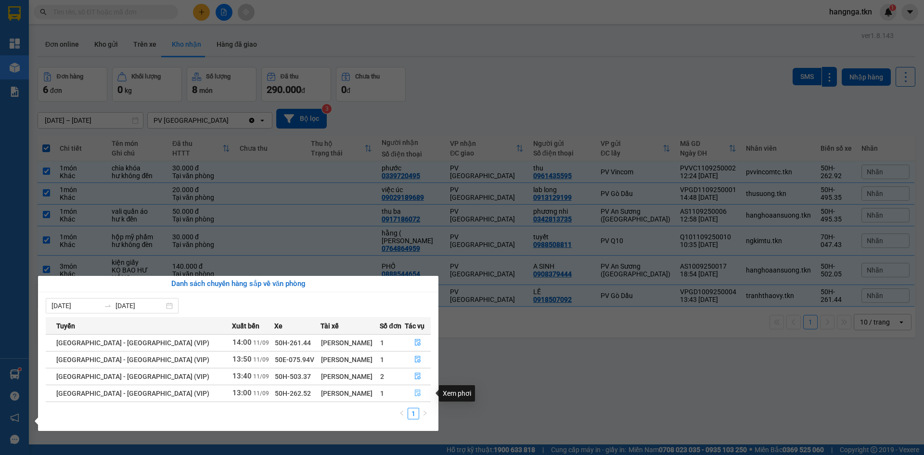
click at [414, 394] on icon "file-done" at bounding box center [417, 392] width 7 height 7
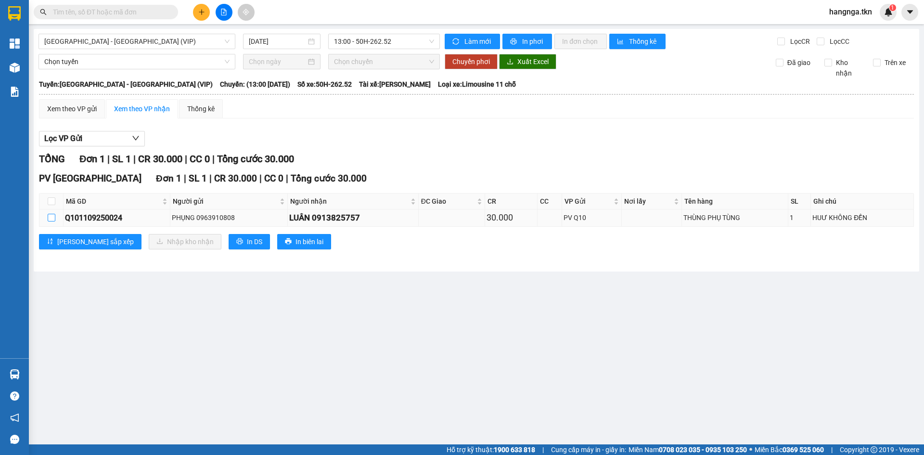
click at [55, 218] on input "checkbox" at bounding box center [52, 218] width 8 height 8
checkbox input "true"
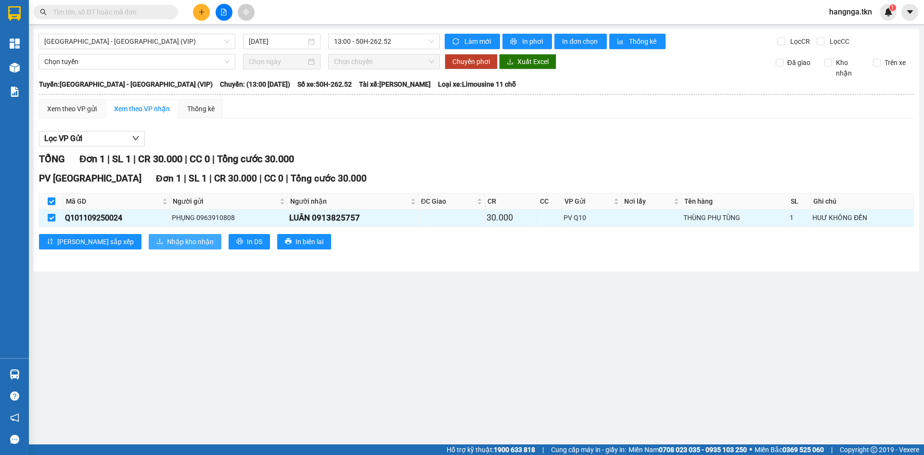
click at [167, 237] on span "Nhập kho nhận" at bounding box center [190, 241] width 47 height 11
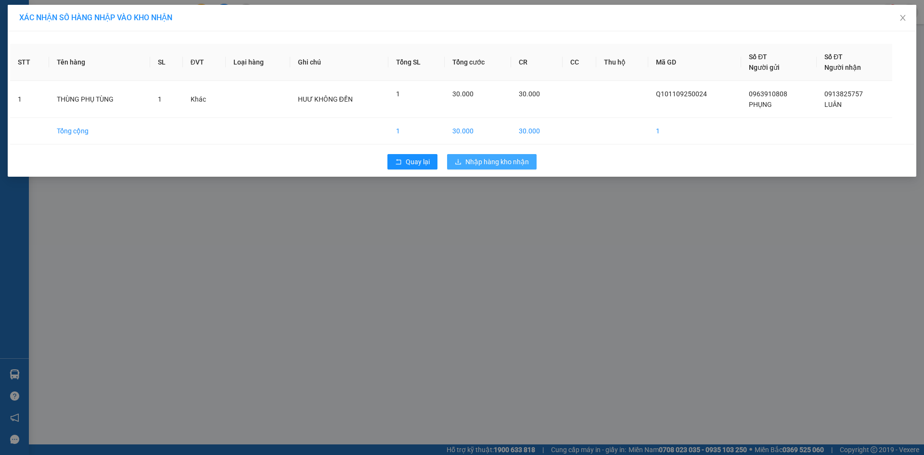
click at [522, 162] on span "Nhập hàng kho nhận" at bounding box center [497, 161] width 64 height 11
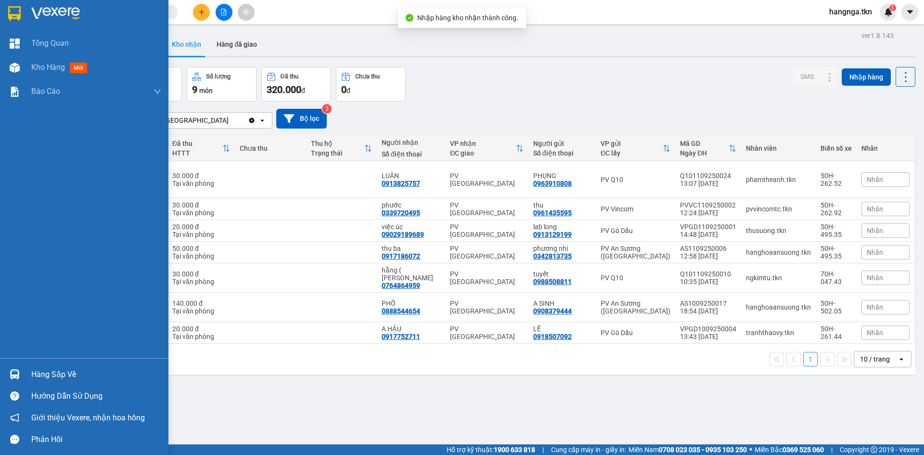
click at [51, 372] on div "Hàng sắp về" at bounding box center [96, 374] width 130 height 14
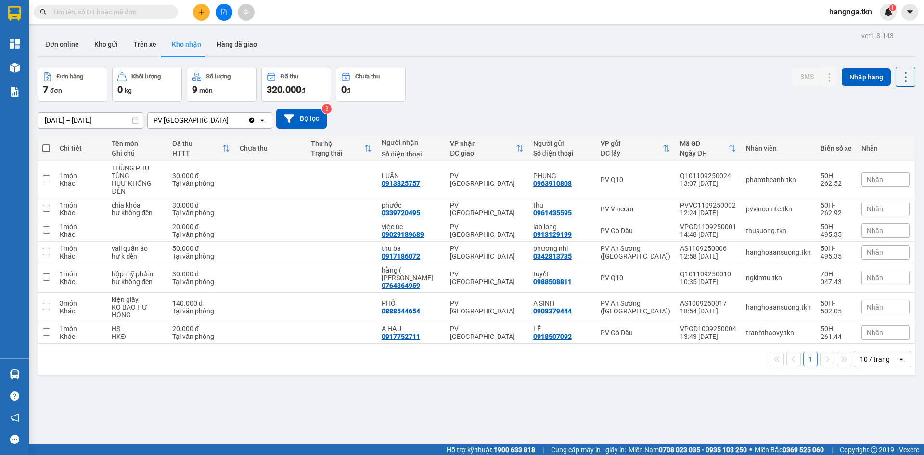
drag, startPoint x: 535, startPoint y: 421, endPoint x: 530, endPoint y: 412, distance: 9.7
click at [531, 416] on section "Kết quả tìm kiếm ( 0 ) Bộ lọc No Data hangnga.tkn 1 Tổng Quan Kho hàng mới Báo …" at bounding box center [462, 227] width 924 height 455
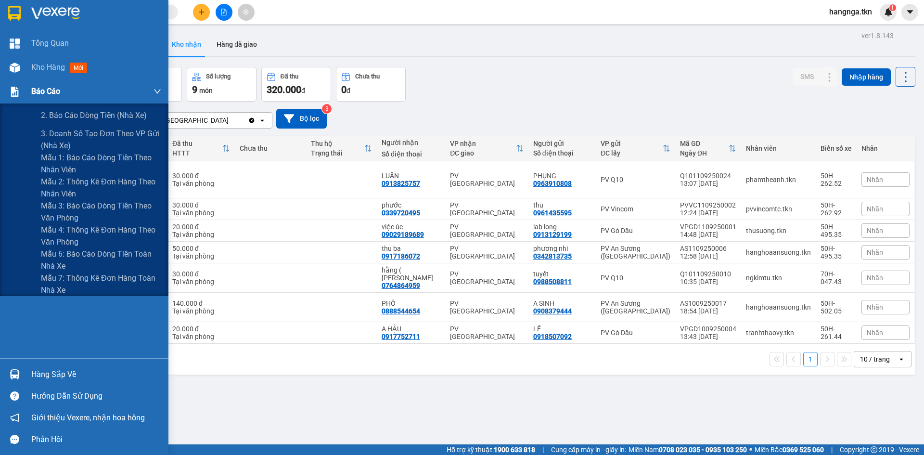
click at [53, 91] on span "Báo cáo" at bounding box center [45, 91] width 29 height 12
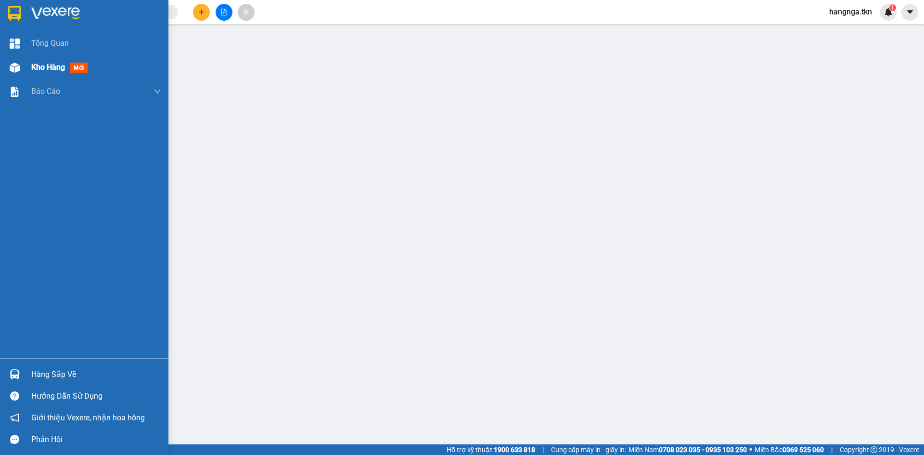
click at [40, 58] on div "Kho hàng mới" at bounding box center [96, 67] width 130 height 24
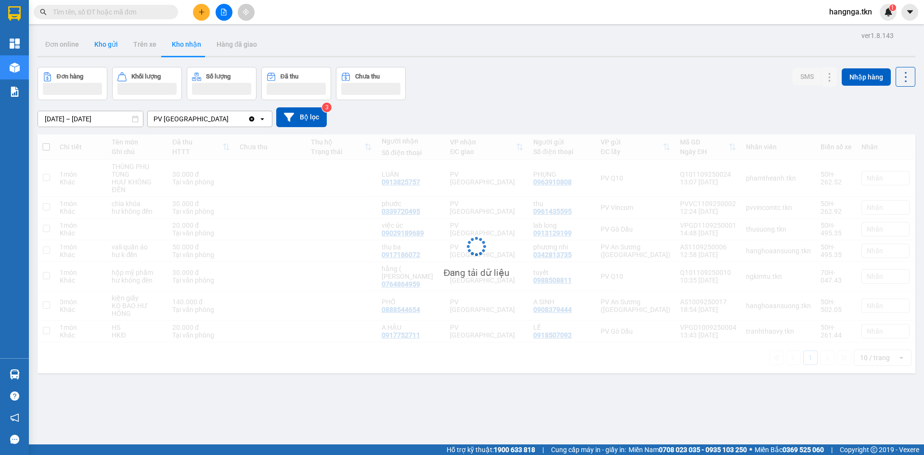
click at [100, 49] on button "Kho gửi" at bounding box center [106, 44] width 39 height 23
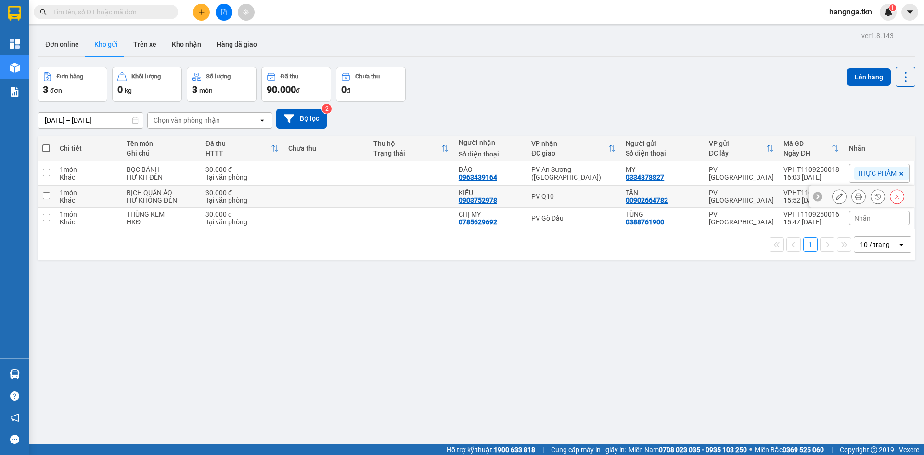
click at [180, 203] on div "HƯ KHÔNG ĐỀN" at bounding box center [161, 200] width 69 height 8
checkbox input "true"
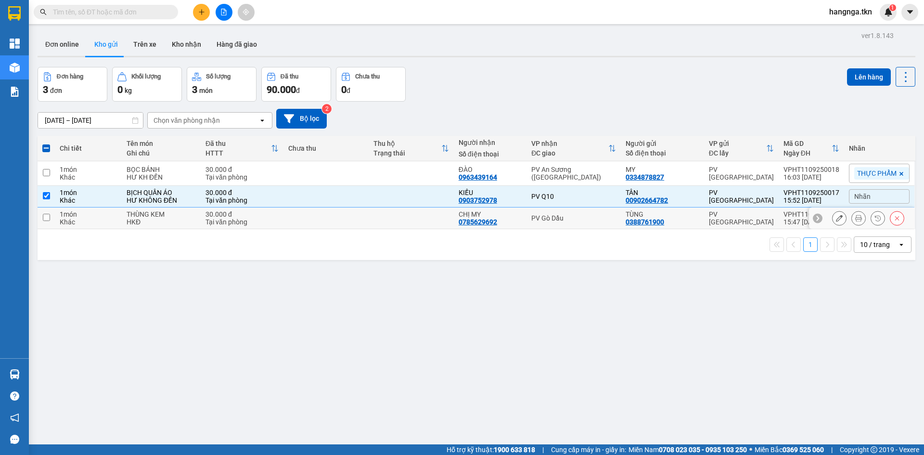
click at [185, 220] on div "HKĐ" at bounding box center [161, 222] width 69 height 8
checkbox input "true"
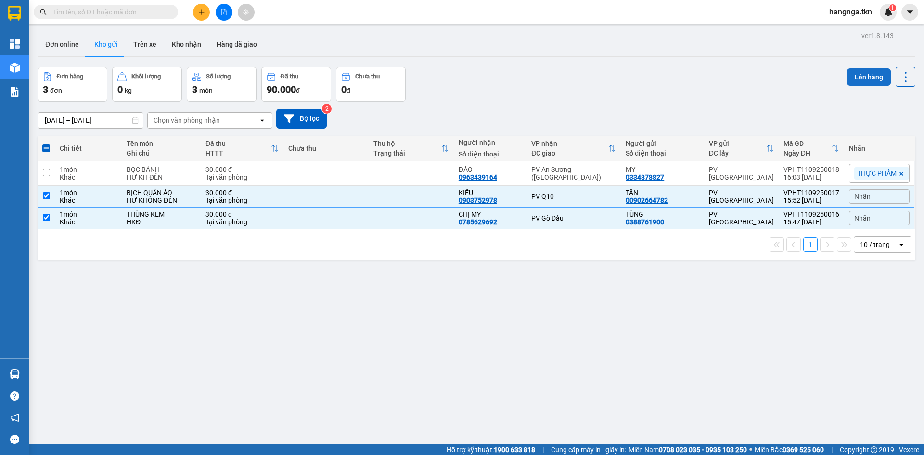
drag, startPoint x: 839, startPoint y: 81, endPoint x: 850, endPoint y: 79, distance: 10.8
click at [841, 81] on div "Đơn hàng 3 đơn Khối lượng 0 kg Số lượng 3 món Đã thu 90.000 đ Chưa thu 0 đ Lên …" at bounding box center [477, 84] width 878 height 35
click at [849, 79] on button "Lên hàng" at bounding box center [869, 76] width 44 height 17
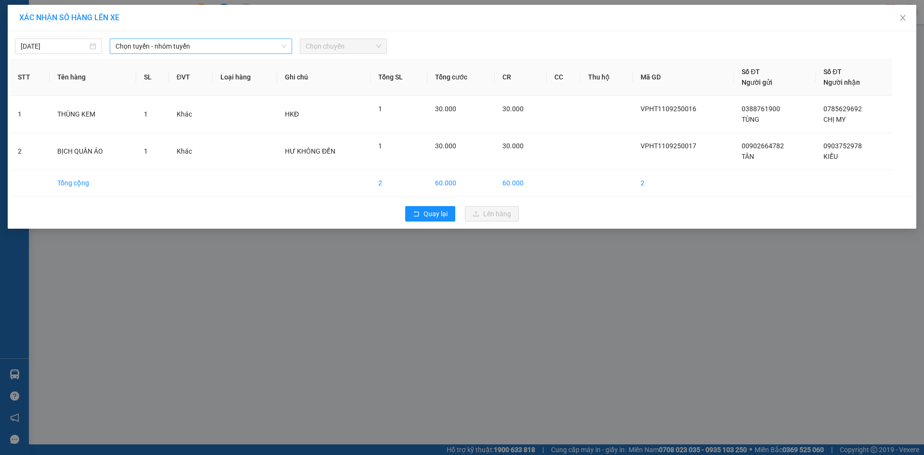
click at [187, 43] on span "Chọn tuyến - nhóm tuyến" at bounding box center [201, 46] width 171 height 14
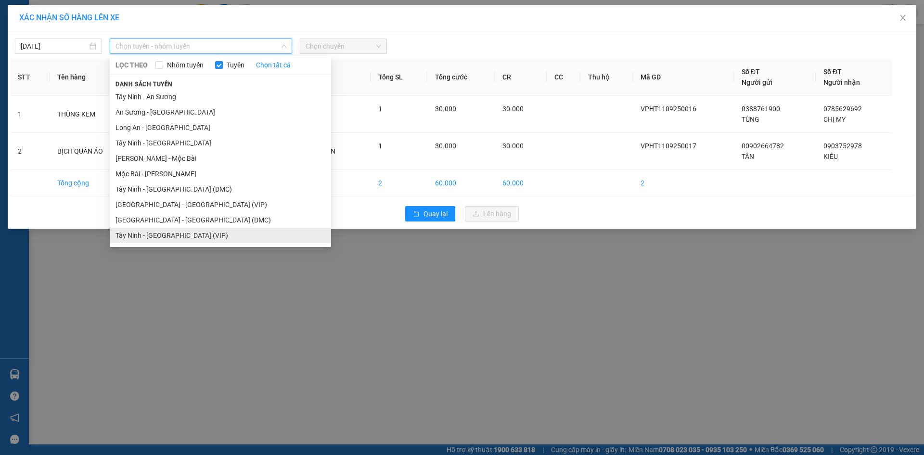
click at [209, 240] on li "Tây Ninh - [GEOGRAPHIC_DATA] (VIP)" at bounding box center [220, 235] width 221 height 15
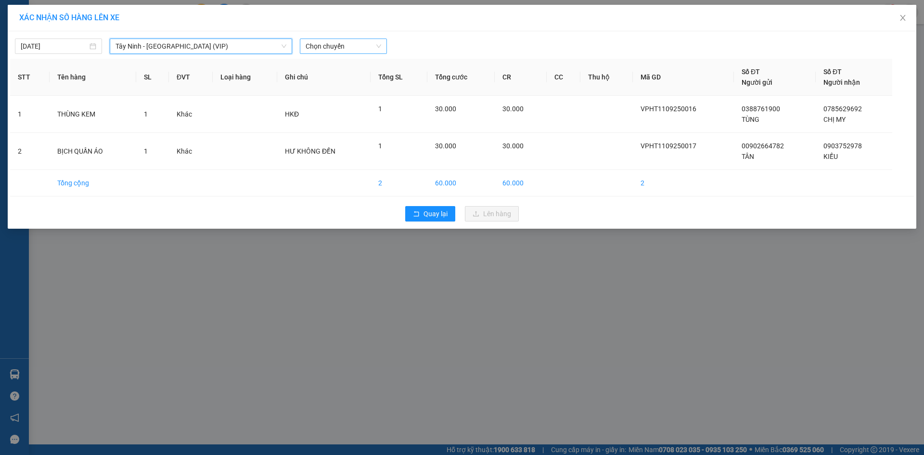
click at [338, 49] on span "Chọn chuyến" at bounding box center [344, 46] width 76 height 14
type input "5"
type input "50816"
click at [361, 100] on div "15:50 - 50H-508.16" at bounding box center [343, 96] width 75 height 11
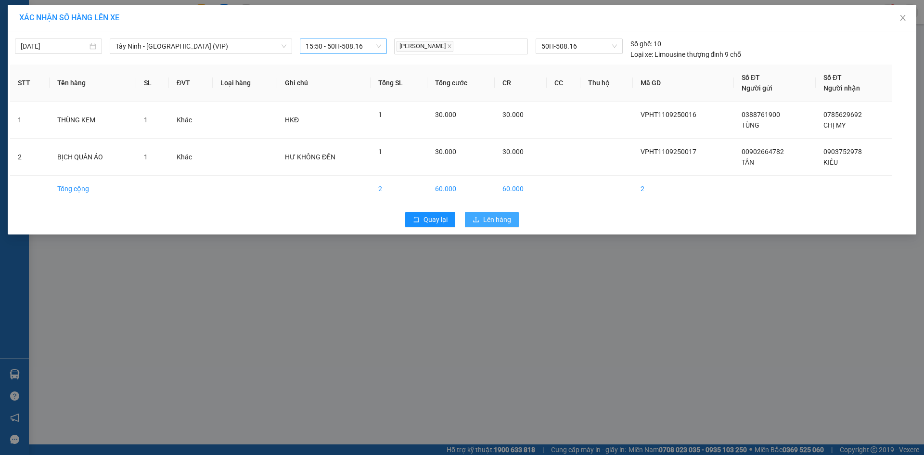
click at [492, 217] on span "Lên hàng" at bounding box center [497, 219] width 28 height 11
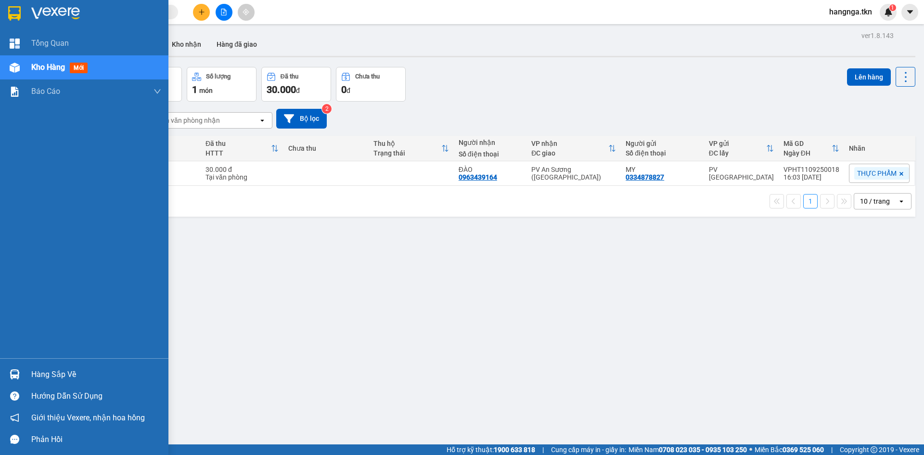
click at [37, 368] on div "Hàng sắp về" at bounding box center [96, 374] width 130 height 14
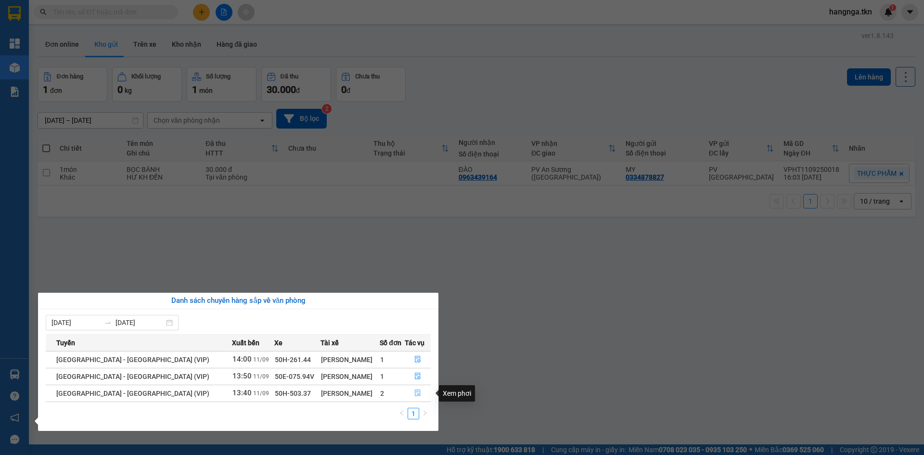
click at [414, 390] on icon "file-done" at bounding box center [417, 392] width 7 height 7
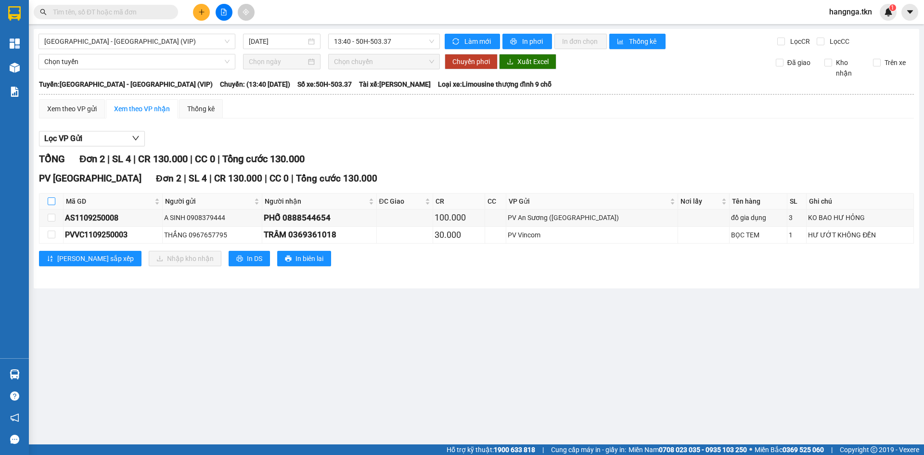
click at [52, 199] on input "checkbox" at bounding box center [52, 201] width 8 height 8
checkbox input "true"
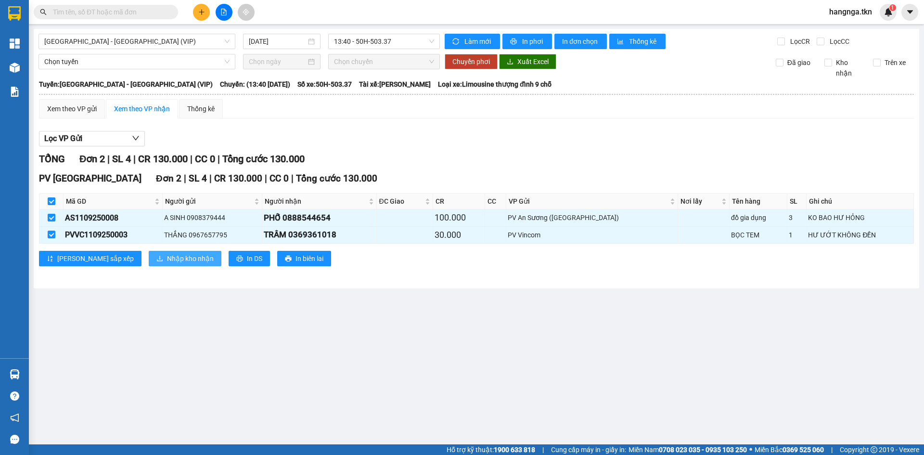
click at [167, 258] on span "Nhập kho nhận" at bounding box center [190, 258] width 47 height 11
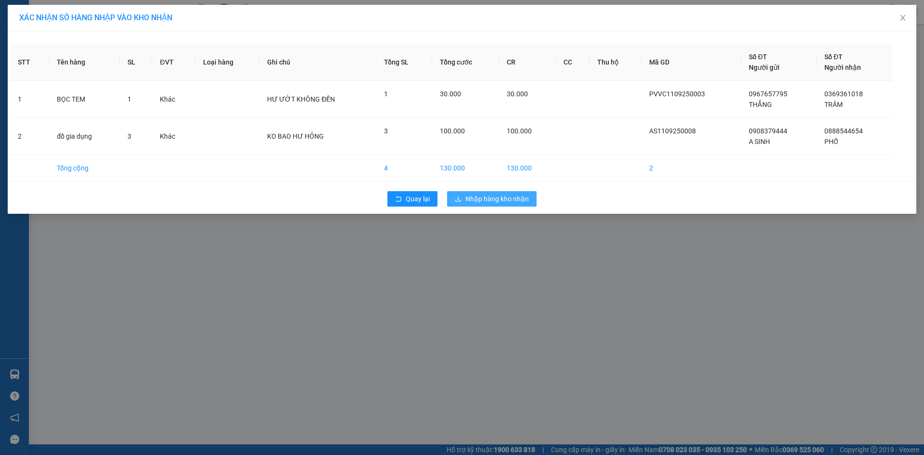
click at [498, 195] on span "Nhập hàng kho nhận" at bounding box center [497, 198] width 64 height 11
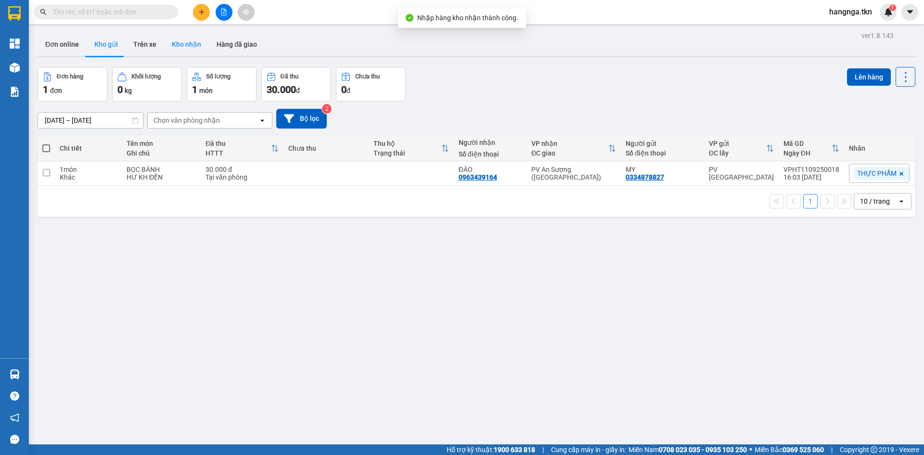
click at [202, 52] on button "Kho nhận" at bounding box center [186, 44] width 45 height 23
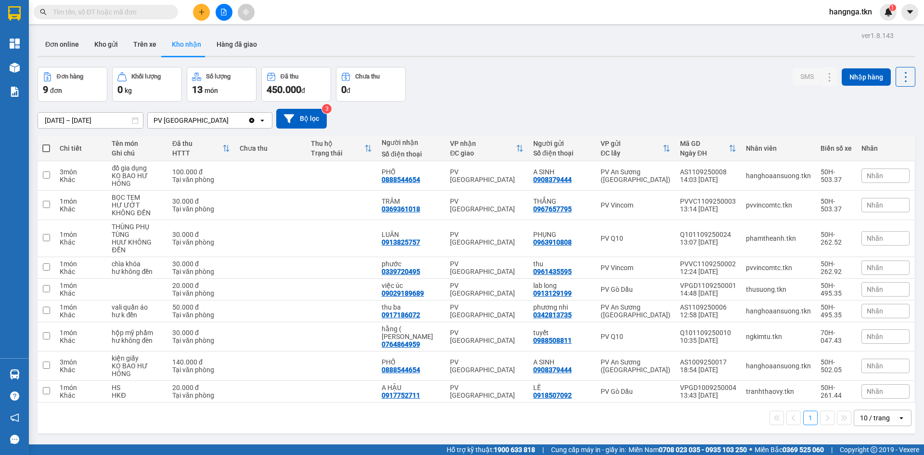
click at [46, 146] on span at bounding box center [46, 148] width 8 height 8
click at [46, 143] on input "checkbox" at bounding box center [46, 143] width 0 height 0
checkbox input "true"
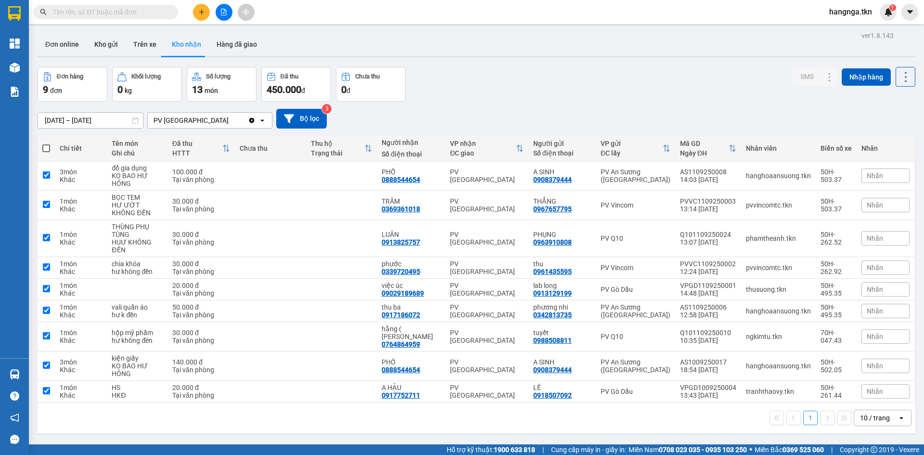
checkbox input "true"
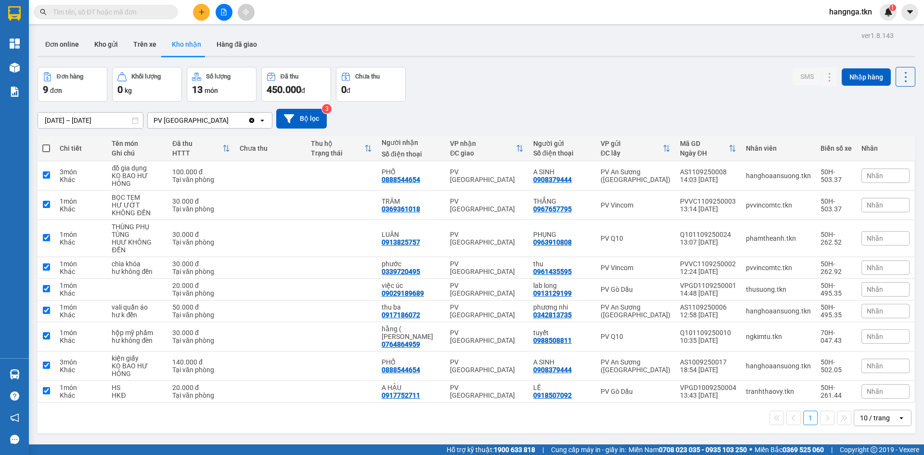
checkbox input "true"
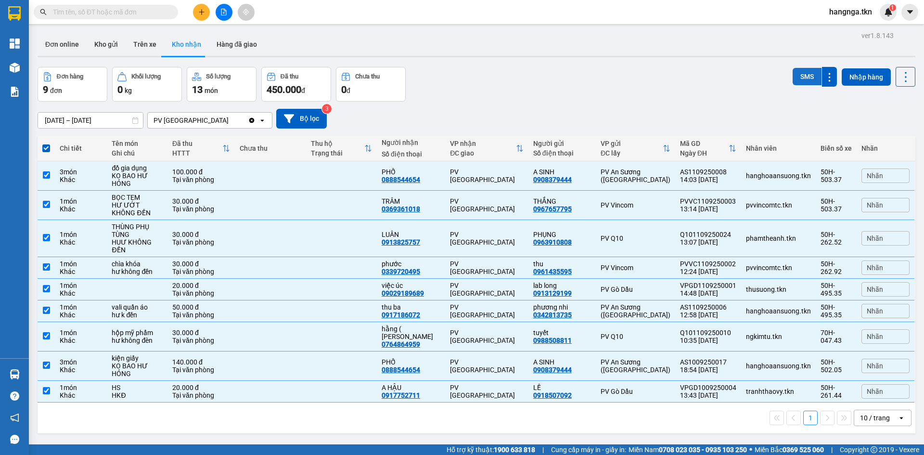
click at [796, 80] on button "SMS" at bounding box center [807, 76] width 29 height 17
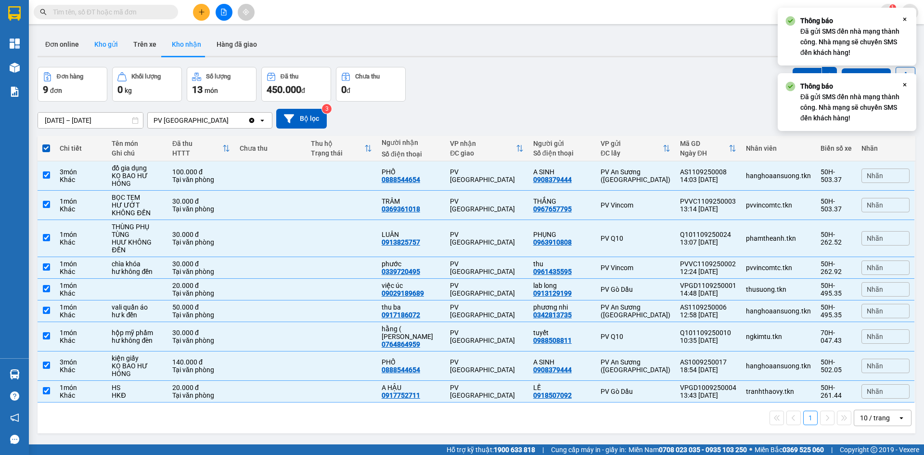
click at [108, 46] on button "Kho gửi" at bounding box center [106, 44] width 39 height 23
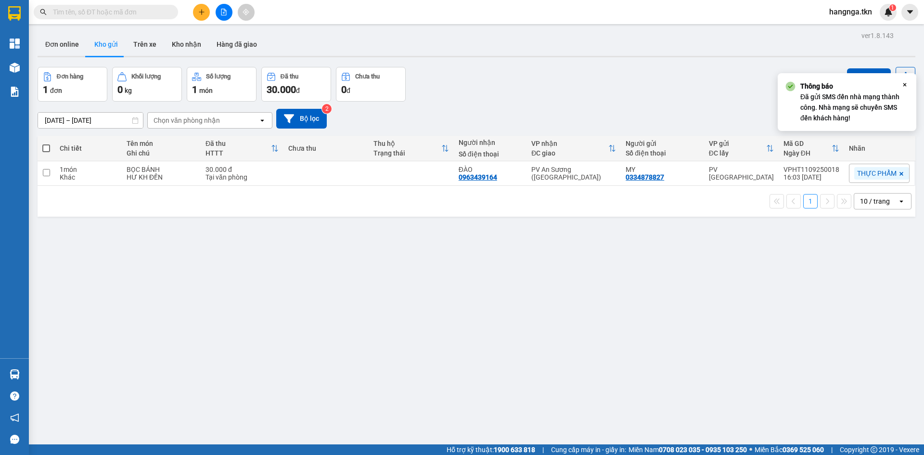
click at [537, 106] on div "[DATE] – [DATE] Press the down arrow key to interact with the calendar and sele…" at bounding box center [477, 119] width 878 height 34
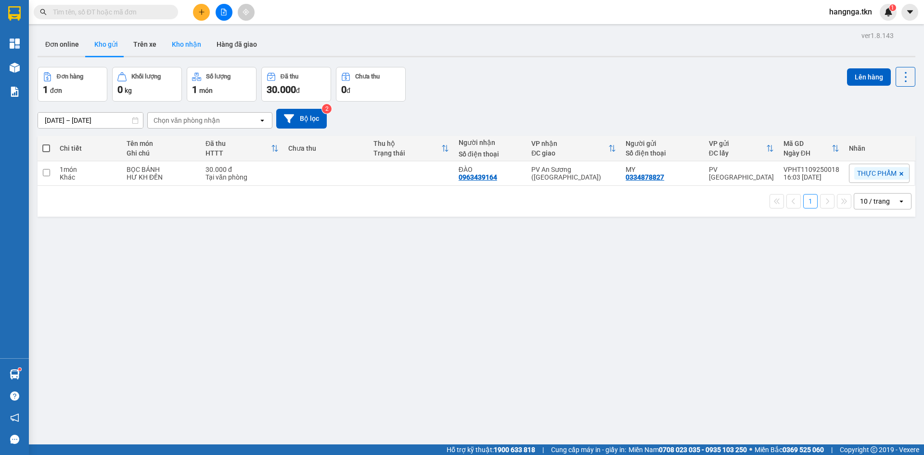
click at [178, 46] on button "Kho nhận" at bounding box center [186, 44] width 45 height 23
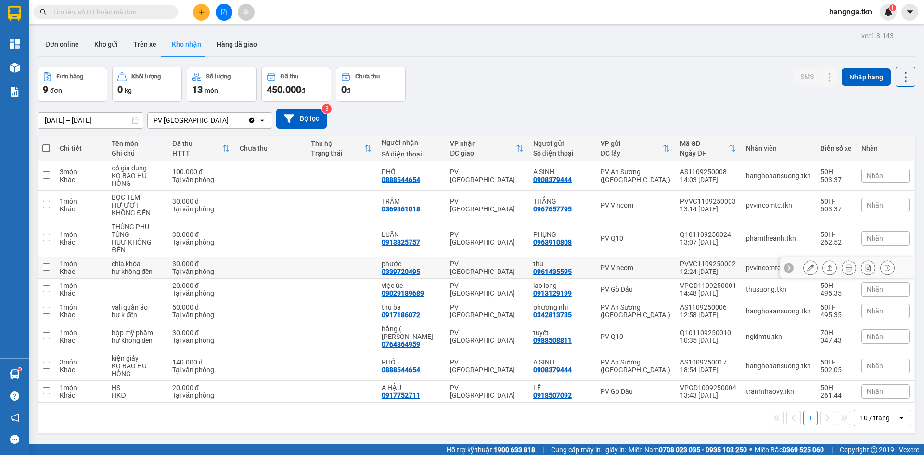
click at [195, 271] on div "Tại văn phòng" at bounding box center [201, 272] width 58 height 8
checkbox input "true"
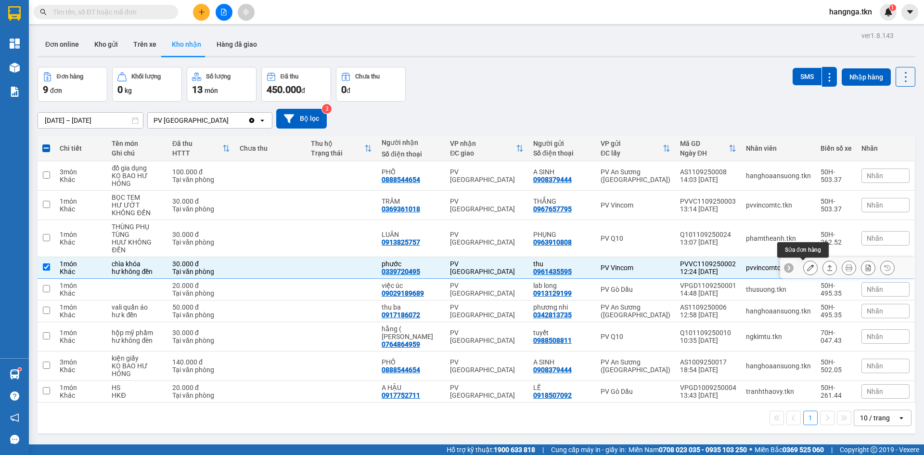
click at [807, 270] on button at bounding box center [810, 267] width 13 height 17
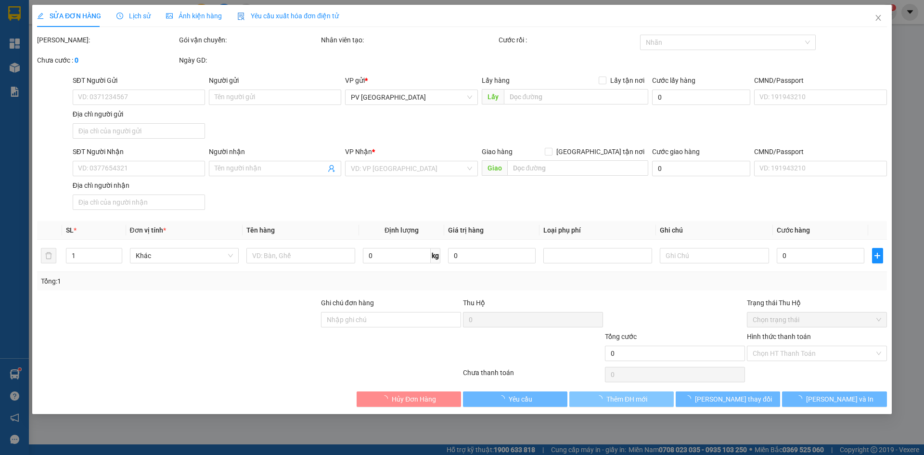
type input "0961435595"
type input "thu"
type input "0339720495"
type input "phước"
type input "30.000"
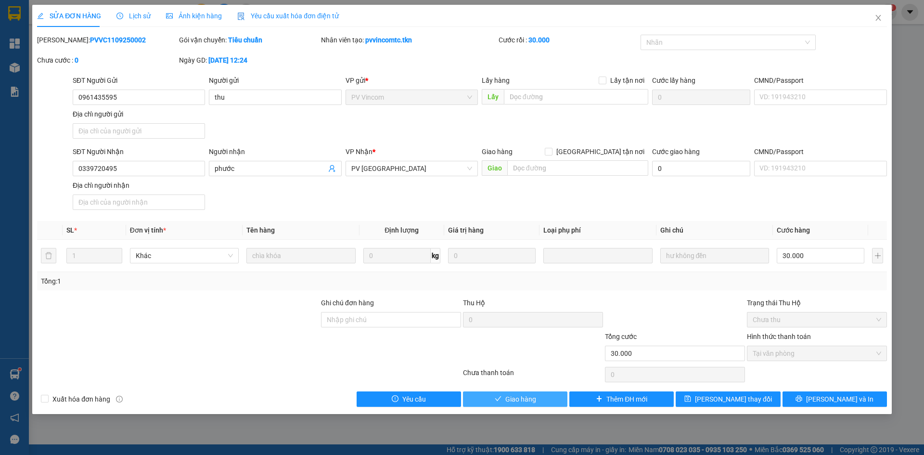
click at [492, 399] on button "Giao hàng" at bounding box center [515, 398] width 104 height 15
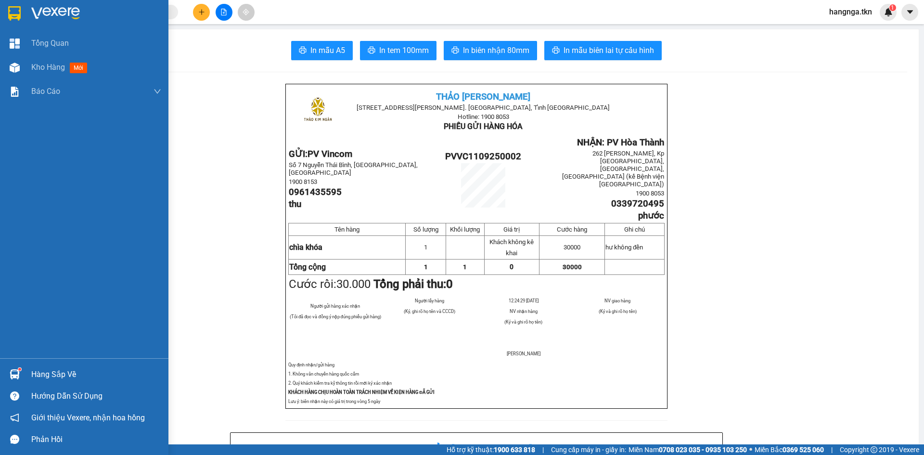
click at [46, 375] on div "Hàng sắp về" at bounding box center [96, 374] width 130 height 14
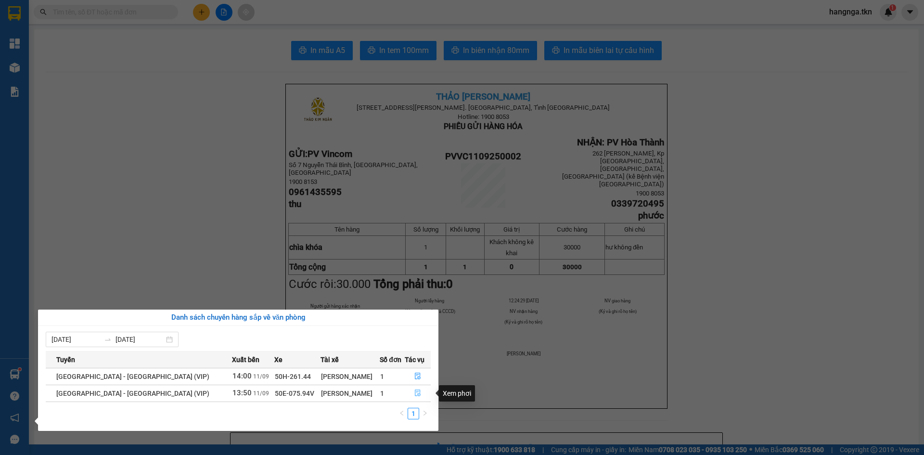
click at [416, 393] on icon "file-done" at bounding box center [417, 392] width 7 height 7
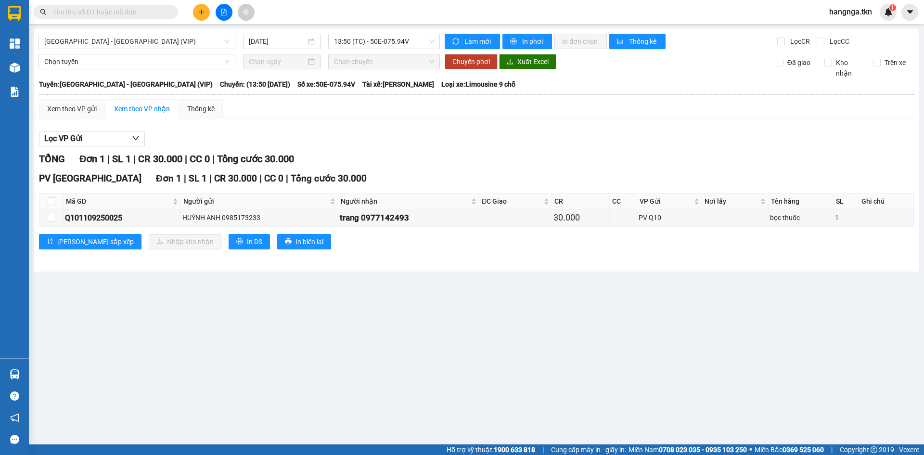
click at [56, 202] on th at bounding box center [51, 201] width 24 height 16
click at [52, 202] on input "checkbox" at bounding box center [52, 201] width 8 height 8
checkbox input "true"
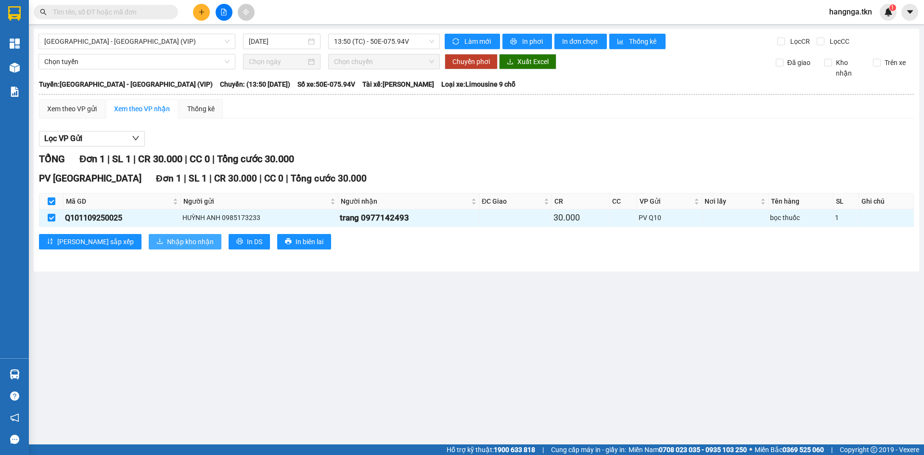
click at [167, 243] on span "Nhập kho nhận" at bounding box center [190, 241] width 47 height 11
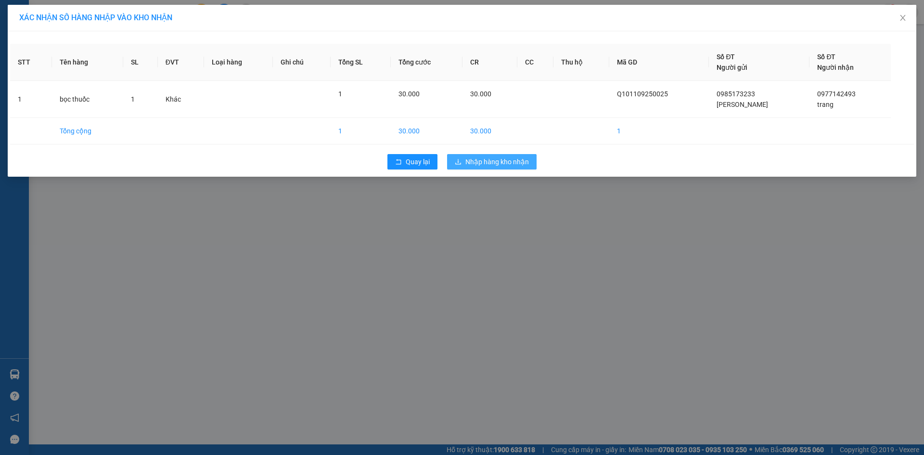
click at [465, 160] on button "Nhập hàng kho nhận" at bounding box center [492, 161] width 90 height 15
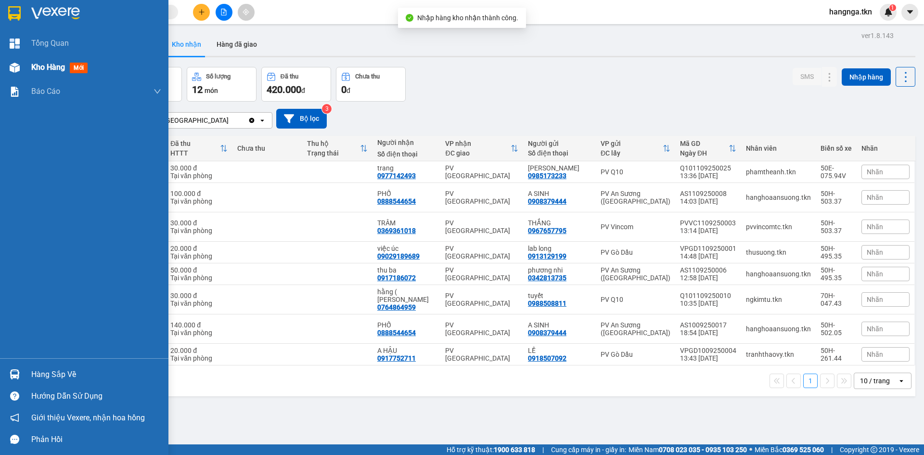
click at [24, 70] on div "Kho hàng mới" at bounding box center [84, 67] width 168 height 24
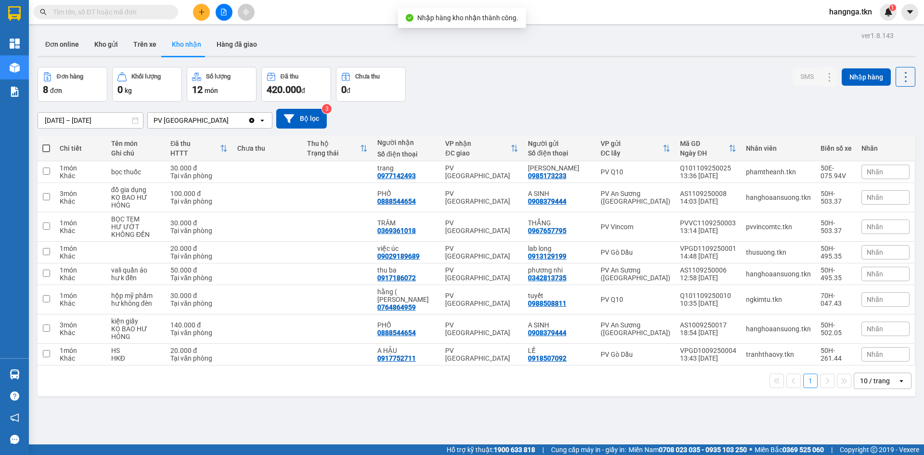
click at [470, 87] on div "Đơn hàng 8 đơn Khối lượng 0 kg Số lượng 12 món Đã thu 420.000 đ Chưa thu 0 đ SM…" at bounding box center [477, 84] width 878 height 35
click at [181, 52] on button "Kho nhận" at bounding box center [186, 44] width 45 height 23
click at [574, 116] on div "[DATE] – [DATE] Press the down arrow key to interact with the calendar and sele…" at bounding box center [477, 119] width 878 height 20
click at [501, 238] on td "PV [GEOGRAPHIC_DATA]" at bounding box center [481, 226] width 83 height 29
checkbox input "true"
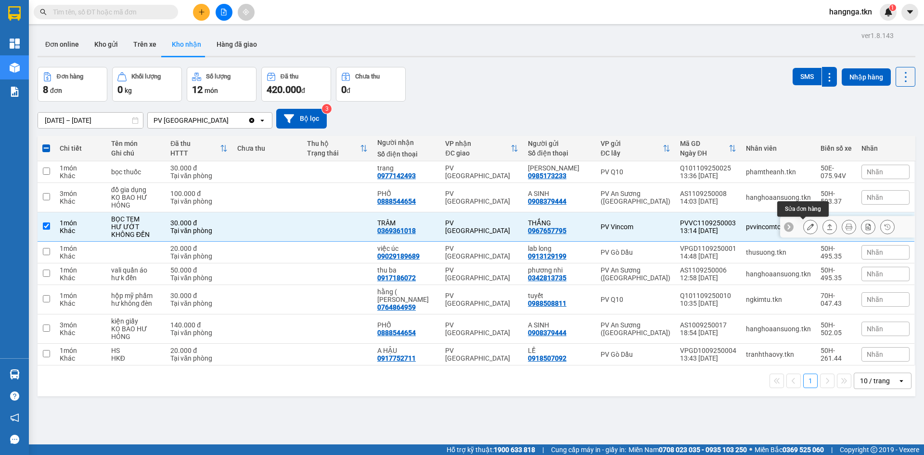
click at [807, 224] on icon at bounding box center [810, 226] width 7 height 7
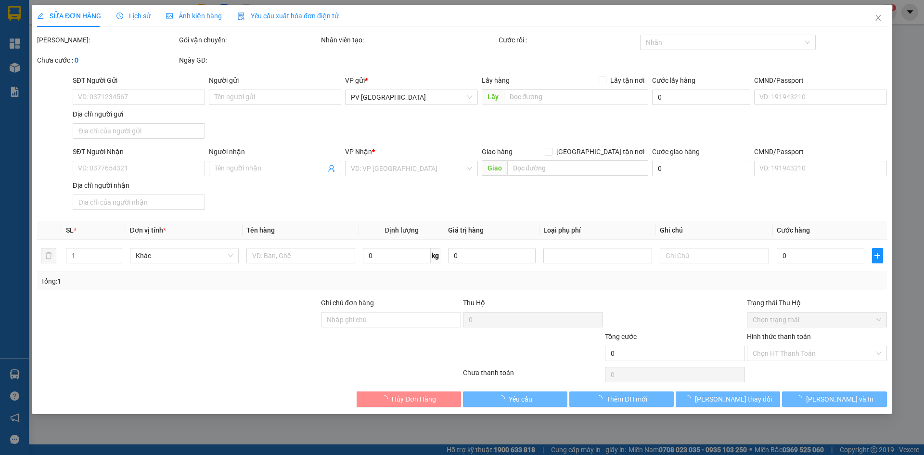
type input "0967657795"
type input "THẮNG"
type input "0369361018"
type input "TRÂM"
type input "30.000"
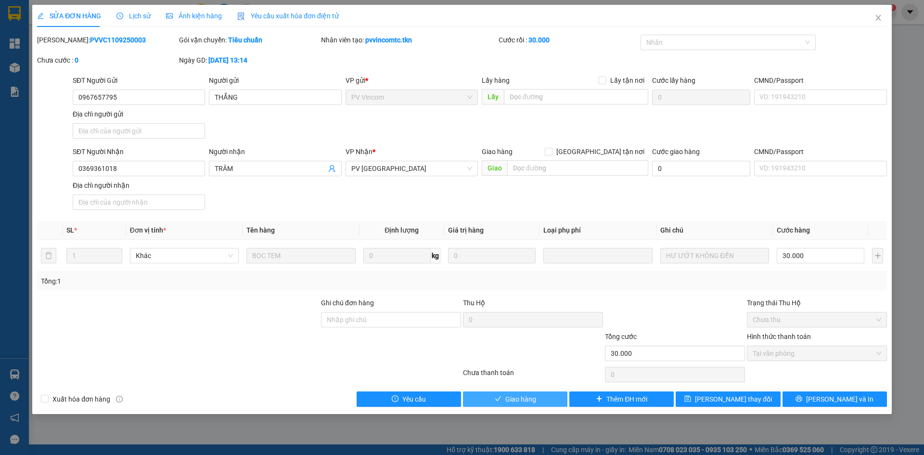
click at [506, 397] on span "Giao hàng" at bounding box center [520, 399] width 31 height 11
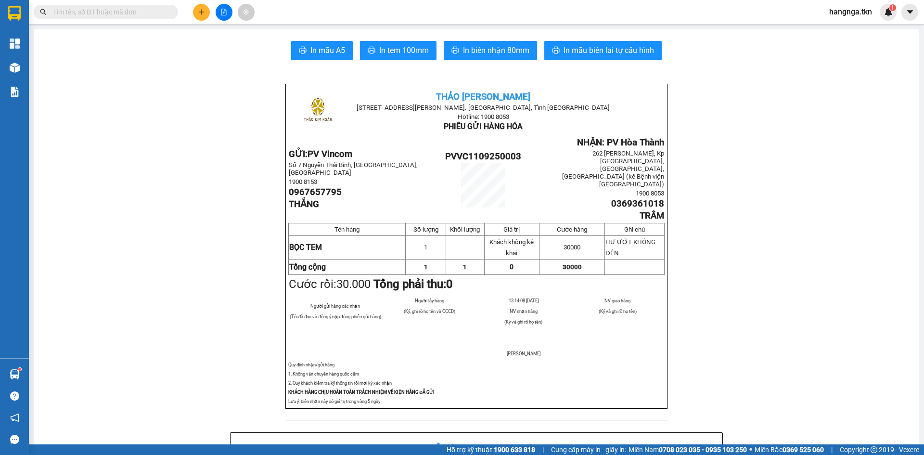
click at [195, 19] on div at bounding box center [224, 12] width 72 height 17
click at [210, 7] on div at bounding box center [224, 12] width 72 height 17
click at [202, 14] on icon "plus" at bounding box center [201, 12] width 7 height 7
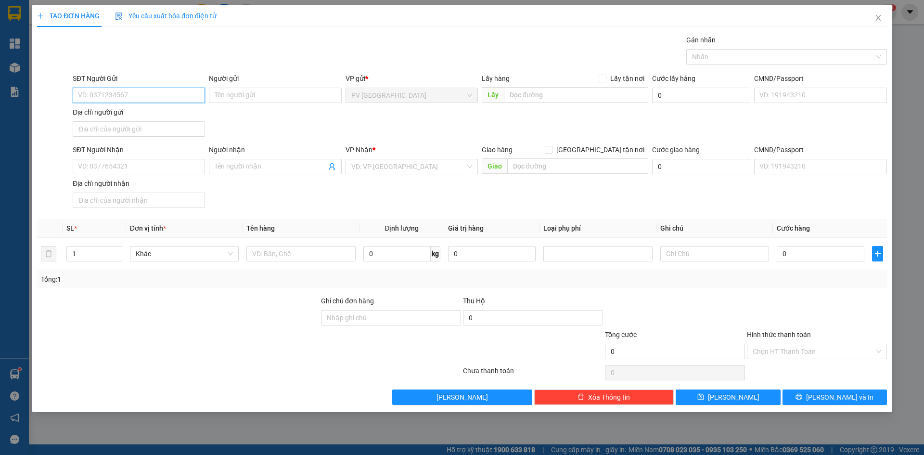
click at [132, 92] on input "SĐT Người Gửi" at bounding box center [139, 95] width 132 height 15
type input "0"
click at [878, 15] on icon "close" at bounding box center [879, 18] width 8 height 8
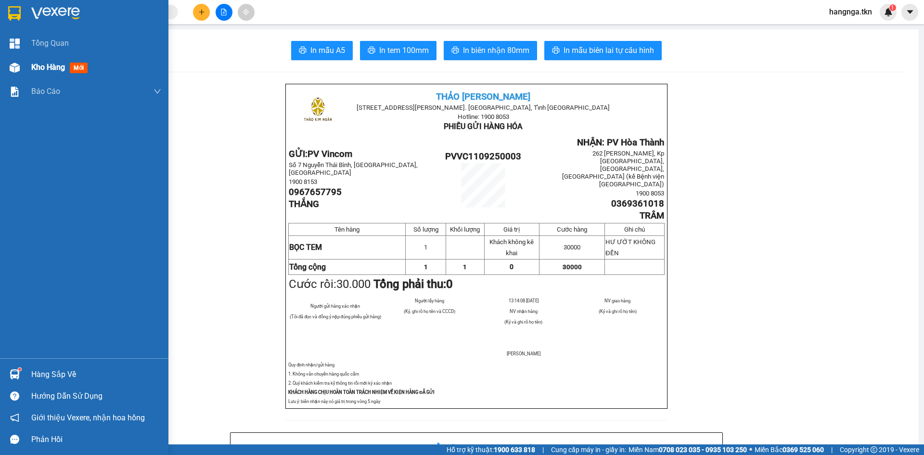
click at [15, 69] on img at bounding box center [15, 68] width 10 height 10
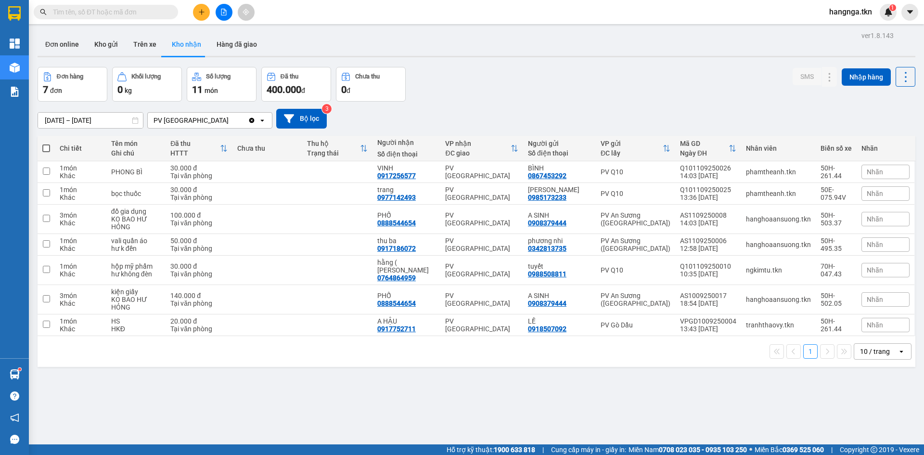
click at [187, 46] on button "Kho nhận" at bounding box center [186, 44] width 45 height 23
click at [456, 274] on td "PV [GEOGRAPHIC_DATA]" at bounding box center [481, 270] width 83 height 29
checkbox input "true"
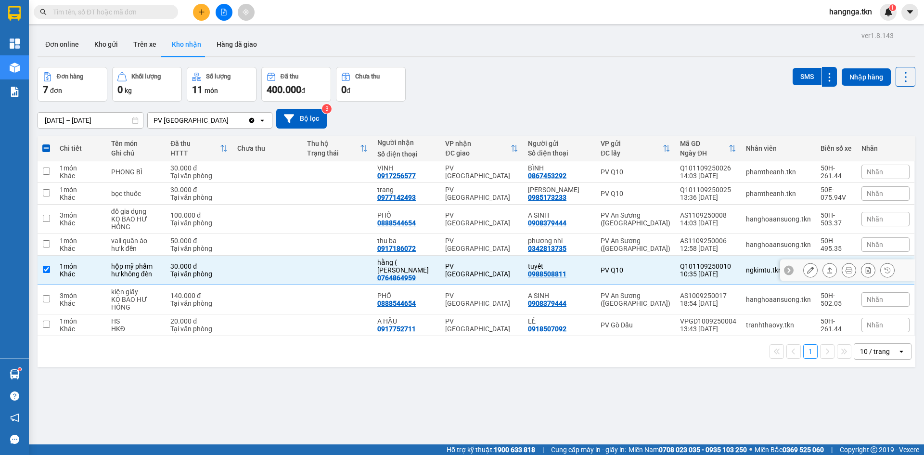
click at [807, 267] on icon at bounding box center [810, 270] width 7 height 7
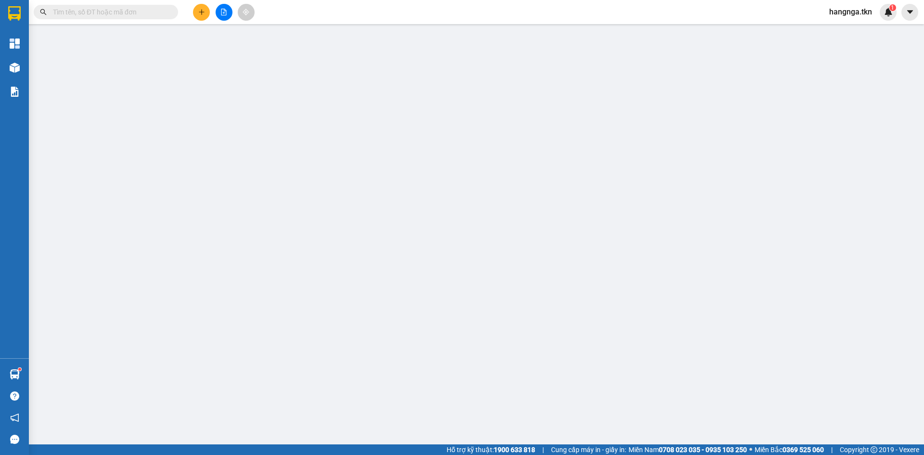
type input "0988508811"
type input "tuyết"
type input "0764864959"
type input "hằng ( [PERSON_NAME]"
type input "30.000"
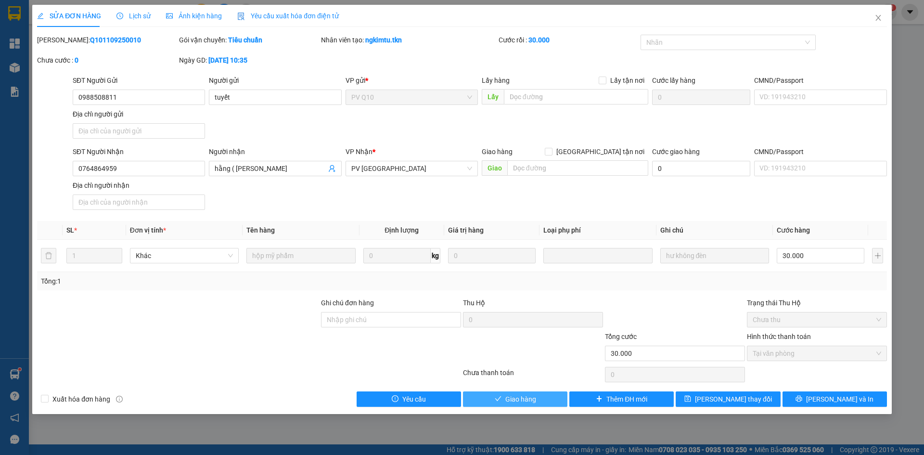
click at [512, 395] on span "Giao hàng" at bounding box center [520, 399] width 31 height 11
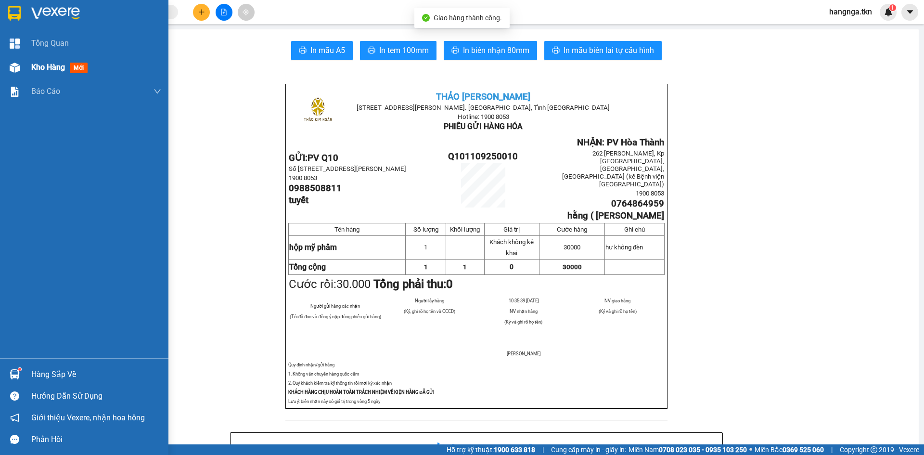
click at [24, 68] on div "Kho hàng mới" at bounding box center [84, 67] width 168 height 24
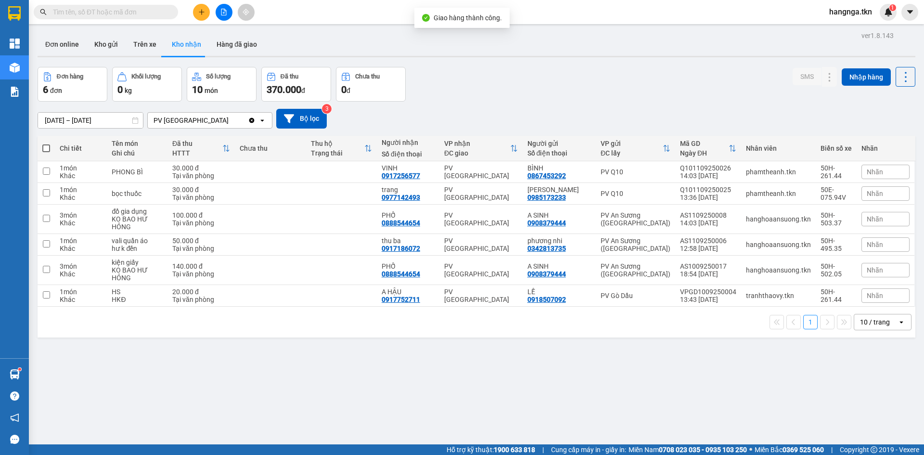
click at [49, 148] on span at bounding box center [46, 148] width 8 height 8
click at [46, 143] on input "checkbox" at bounding box center [46, 143] width 0 height 0
checkbox input "true"
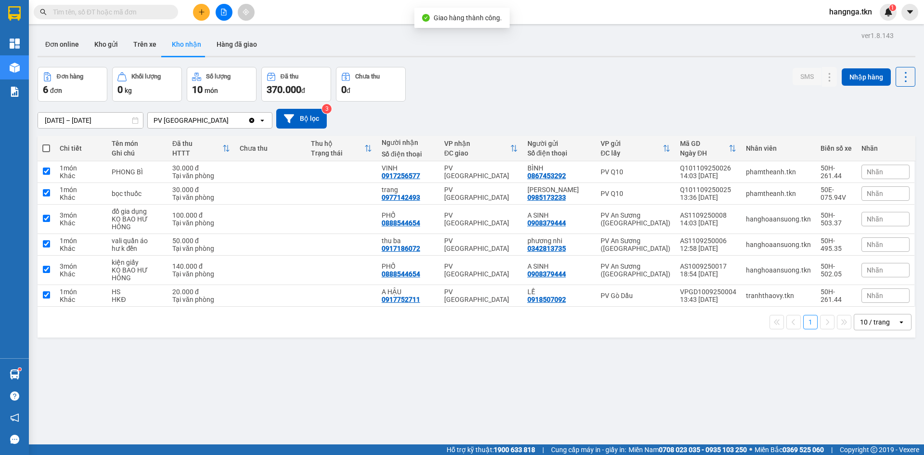
checkbox input "true"
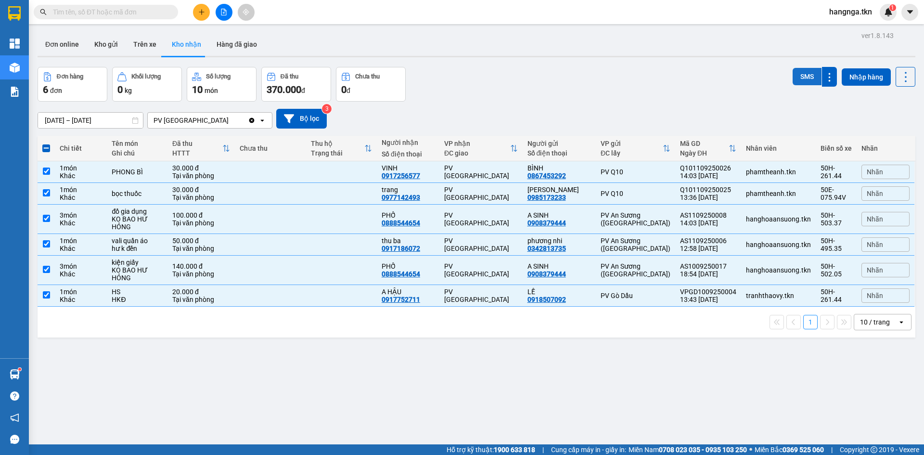
click at [799, 76] on button "SMS" at bounding box center [807, 76] width 29 height 17
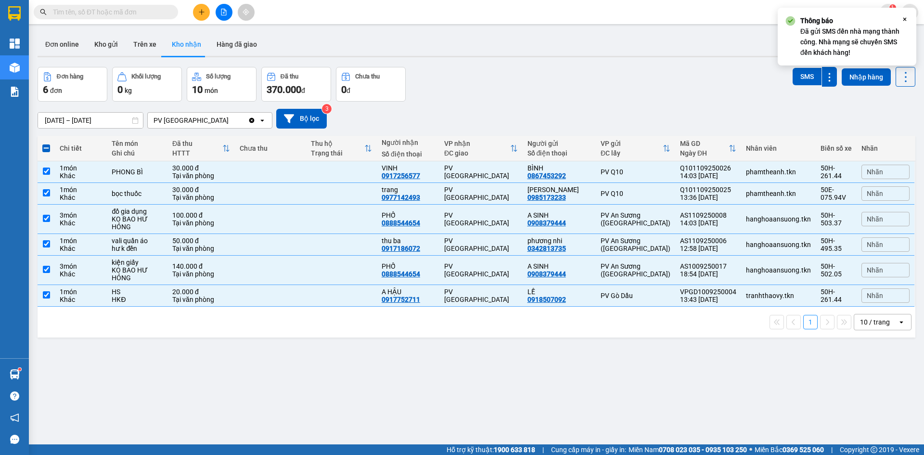
click at [560, 102] on div "[DATE] – [DATE] Press the down arrow key to interact with the calendar and sele…" at bounding box center [477, 119] width 878 height 34
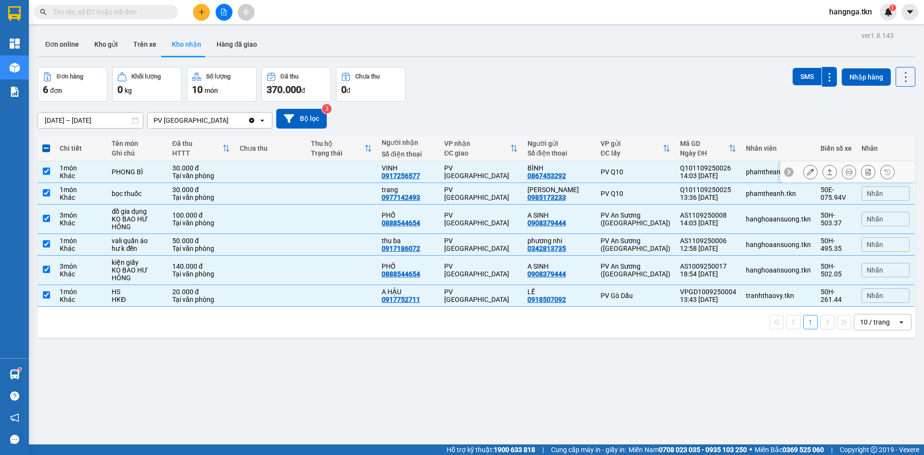
click at [456, 168] on div "PV [GEOGRAPHIC_DATA]" at bounding box center [481, 171] width 74 height 15
checkbox input "false"
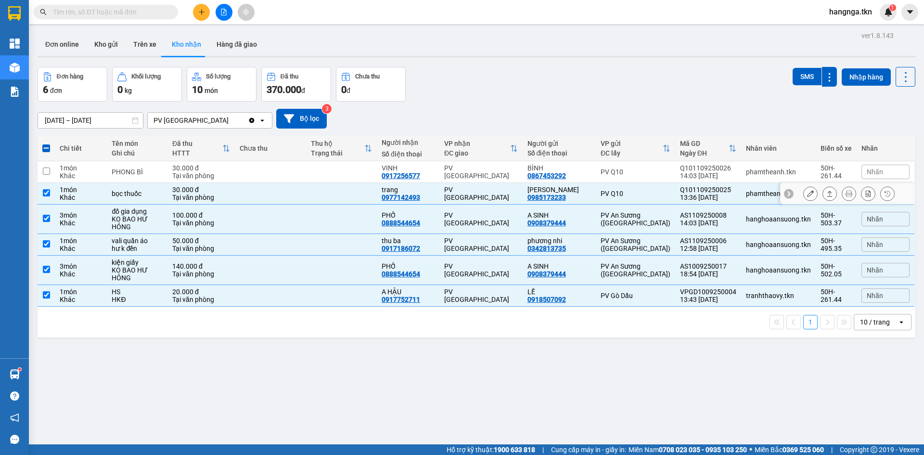
click at [435, 192] on div "trang" at bounding box center [408, 190] width 53 height 8
checkbox input "false"
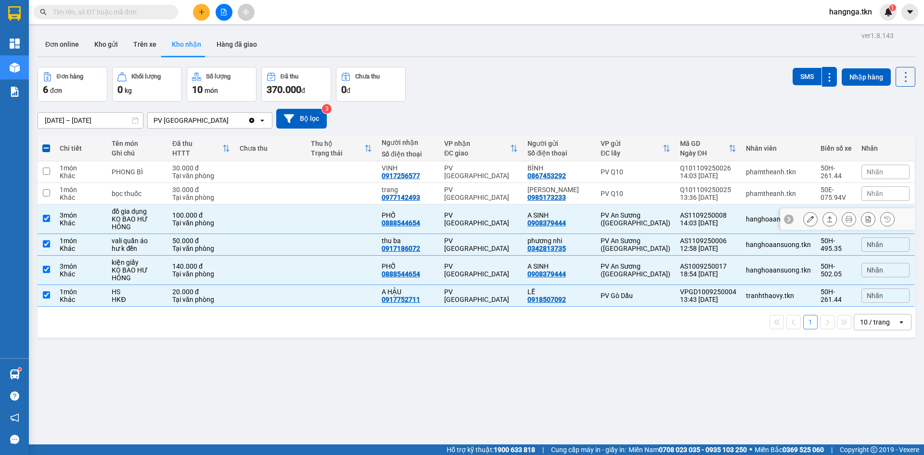
click at [431, 222] on div "PHỐ 0888544654" at bounding box center [408, 218] width 53 height 15
checkbox input "false"
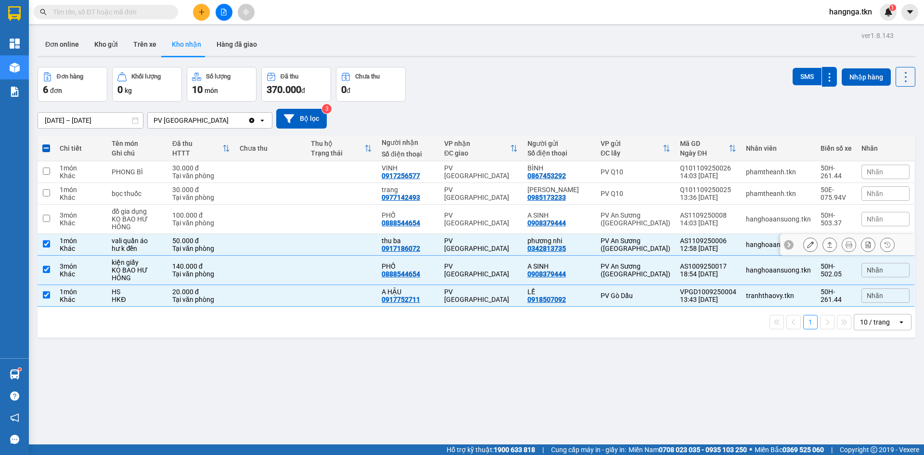
click at [420, 251] on div "0917186072" at bounding box center [401, 249] width 39 height 8
click at [412, 277] on div "0888544654" at bounding box center [401, 274] width 39 height 8
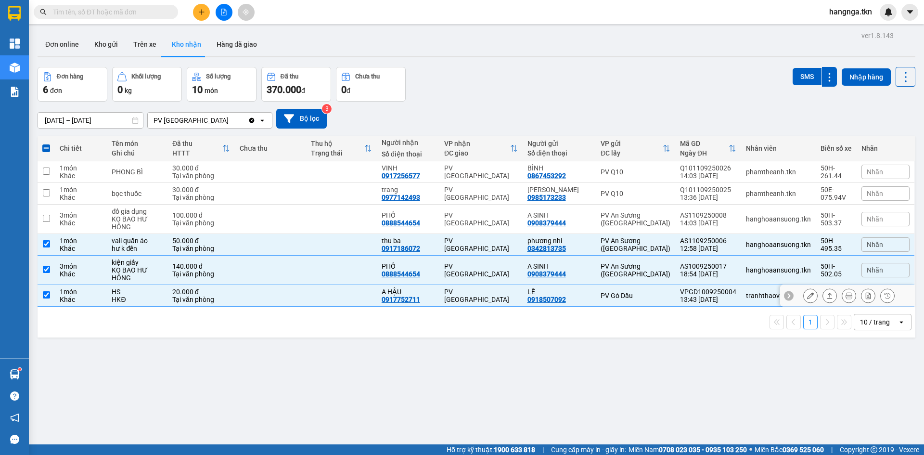
click at [407, 298] on div "0917752711" at bounding box center [401, 300] width 39 height 8
click at [559, 76] on div "Đơn hàng 6 đơn Khối lượng 0 kg Số lượng 10 món Đã thu 370.000 đ Chưa thu 0 đ SM…" at bounding box center [477, 84] width 878 height 35
click at [95, 6] on span at bounding box center [106, 12] width 144 height 14
click at [97, 10] on input "text" at bounding box center [110, 12] width 114 height 11
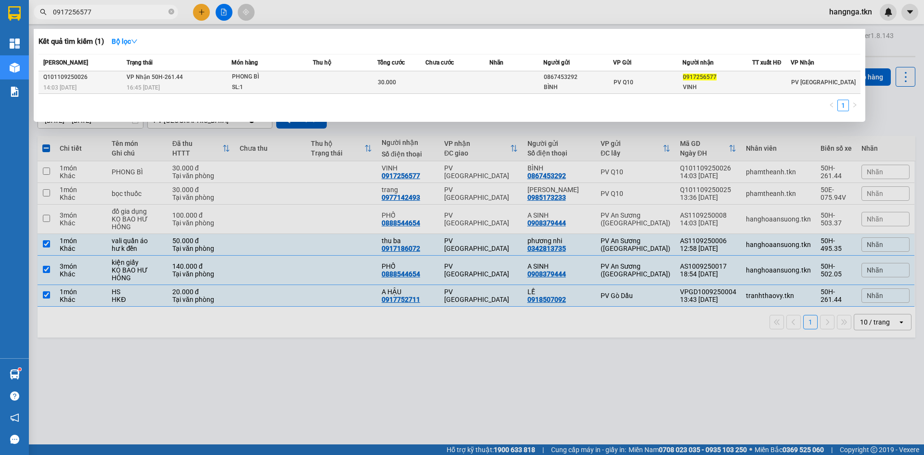
type input "0917256577"
click at [700, 86] on div "VINH" at bounding box center [717, 87] width 69 height 10
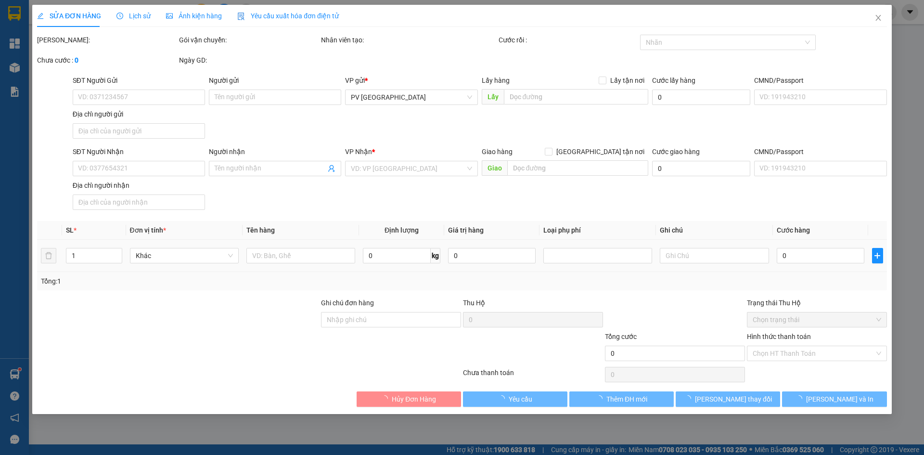
type input "0867453292"
type input "BÌNH"
type input "0917256577"
type input "VINH"
type input "30.000"
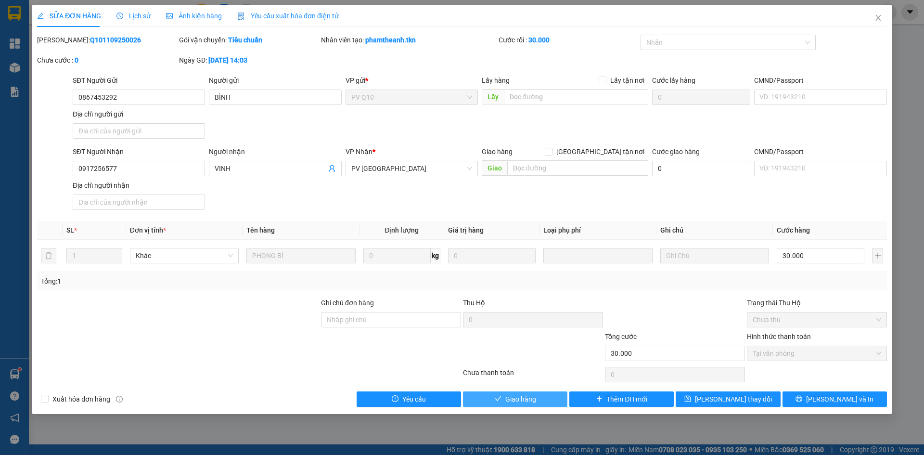
click at [528, 398] on span "Giao hàng" at bounding box center [520, 399] width 31 height 11
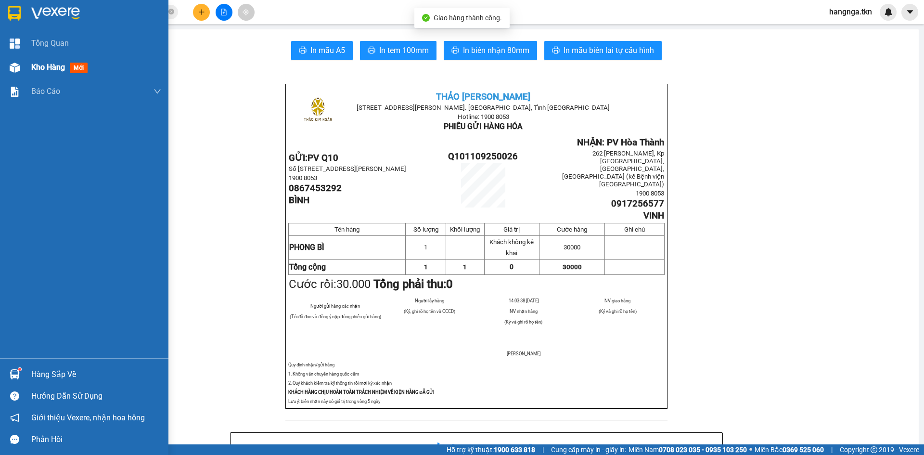
click at [22, 74] on div at bounding box center [14, 67] width 17 height 17
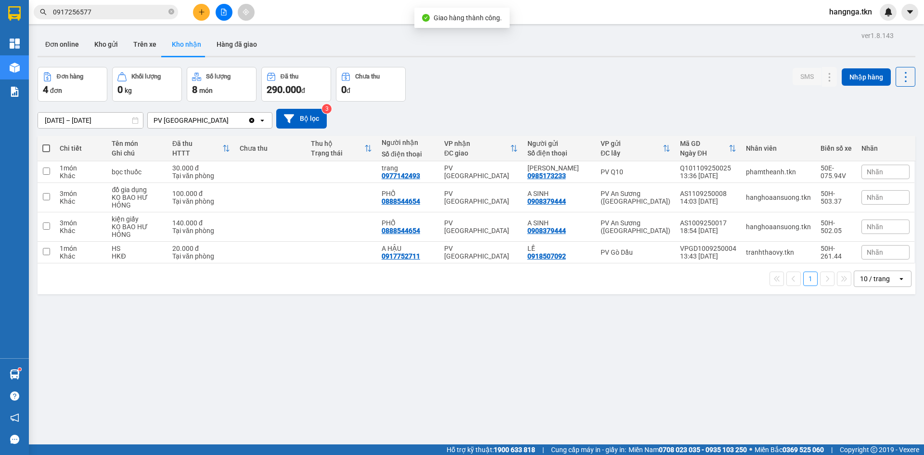
click at [439, 329] on div "ver 1.8.143 Đơn online Kho gửi Trên xe Kho nhận Hàng đã giao Đơn hàng 4 đơn Khố…" at bounding box center [477, 256] width 886 height 455
